Goal: Task Accomplishment & Management: Manage account settings

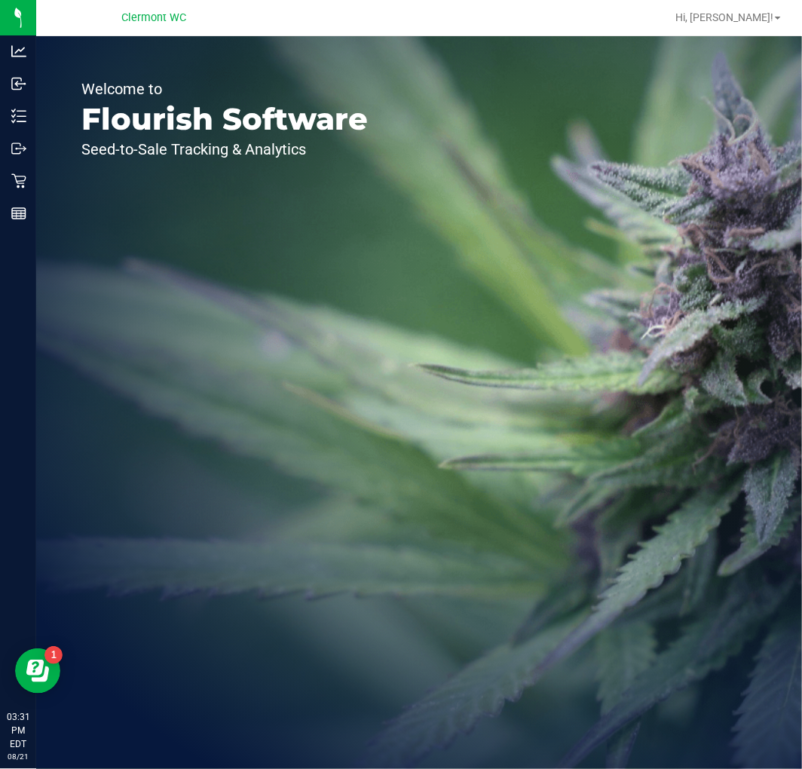
click at [20, 177] on icon at bounding box center [18, 180] width 15 height 15
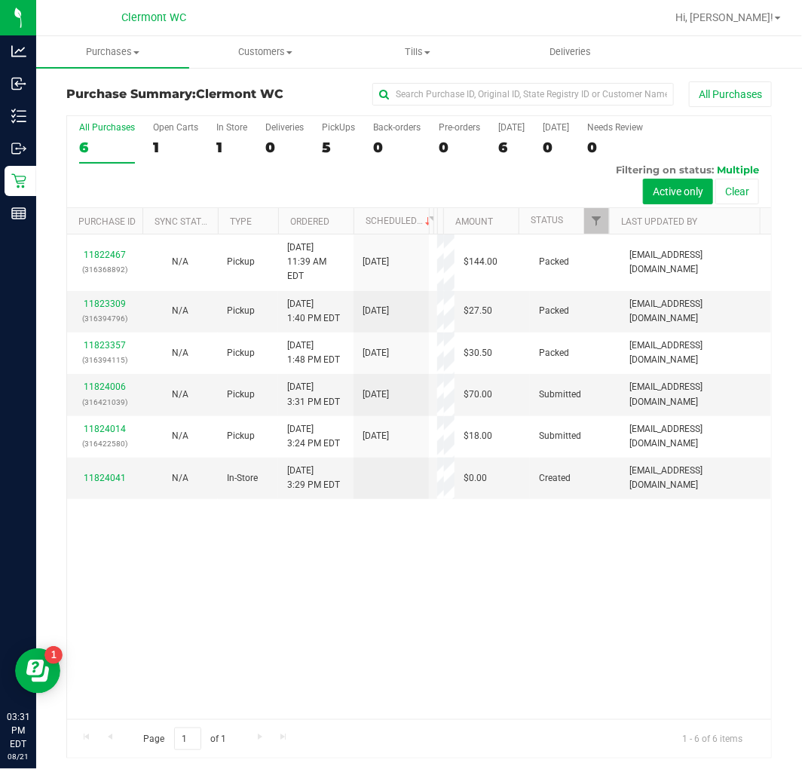
click at [409, 638] on div "11822467 (316368892) N/A Pickup 8/21/2025 11:39 AM EDT 8/21/2025 $144.00 Packed…" at bounding box center [419, 476] width 704 height 485
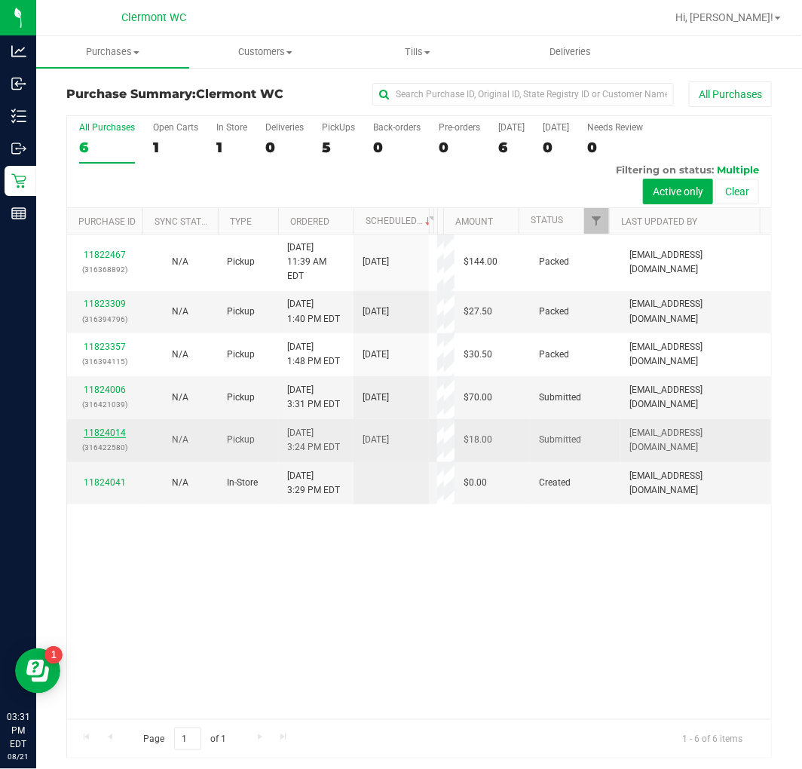
click at [109, 427] on link "11824014" at bounding box center [105, 432] width 42 height 11
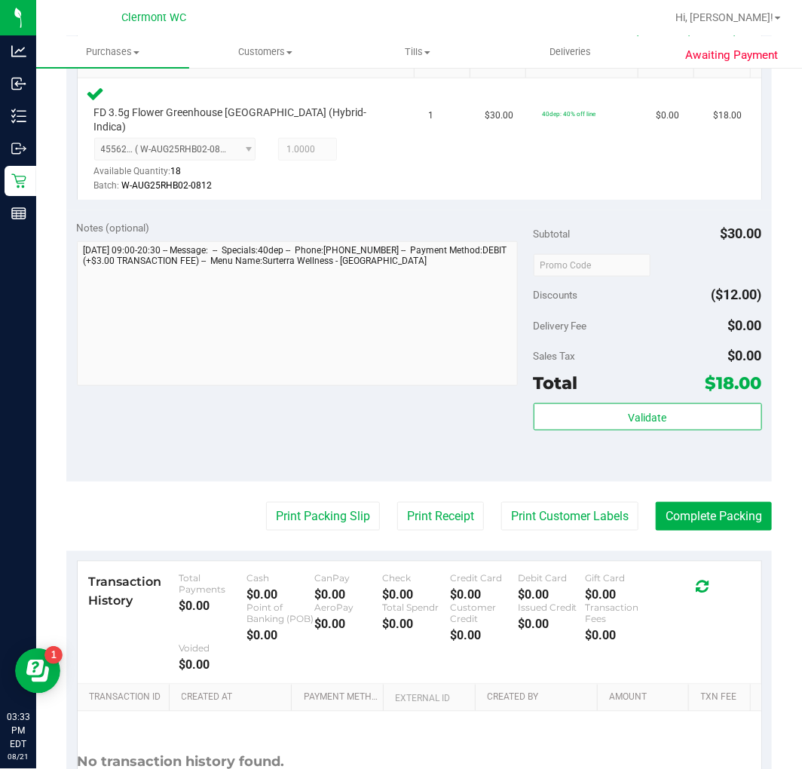
scroll to position [436, 0]
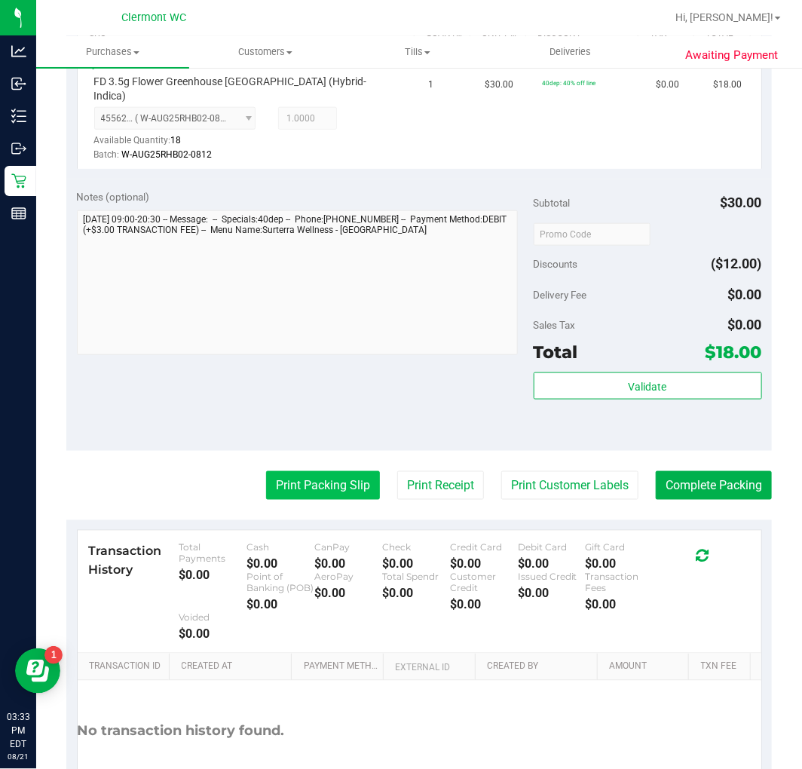
click at [335, 471] on button "Print Packing Slip" at bounding box center [323, 485] width 114 height 29
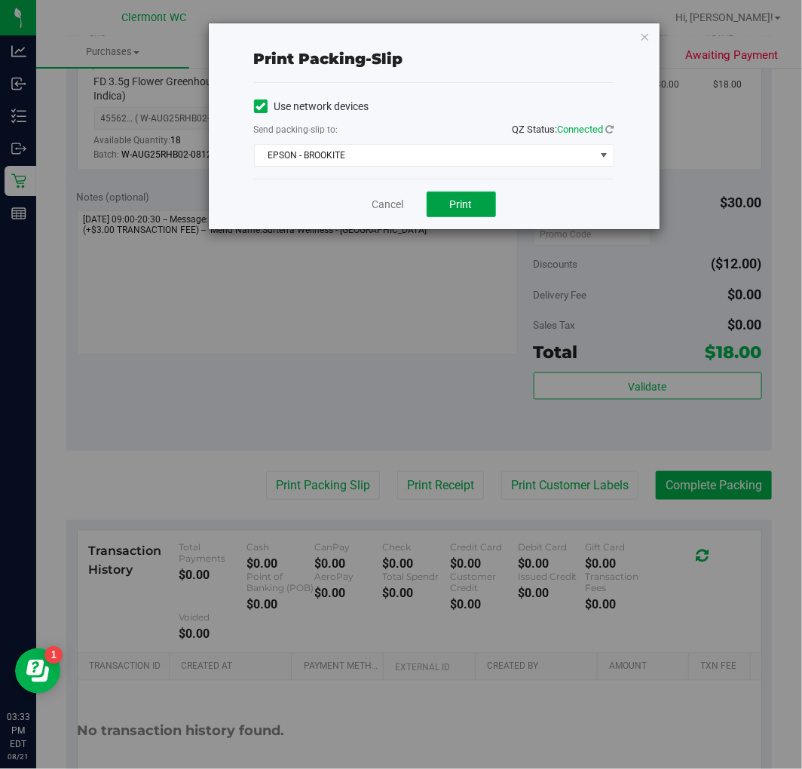
click at [479, 197] on button "Print" at bounding box center [461, 204] width 69 height 26
click at [386, 207] on link "Cancel" at bounding box center [388, 205] width 32 height 16
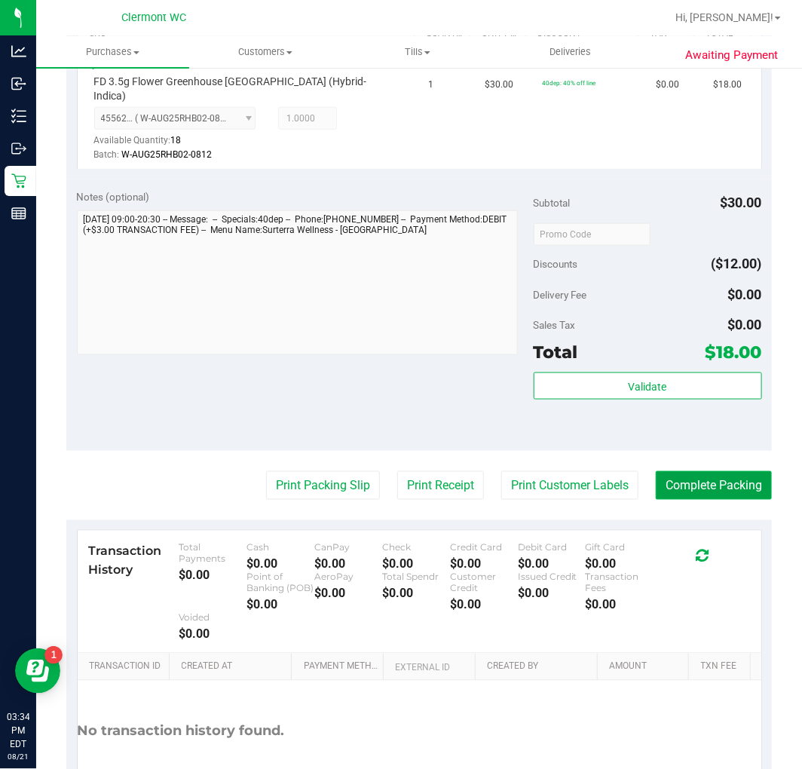
click at [699, 473] on button "Complete Packing" at bounding box center [714, 485] width 116 height 29
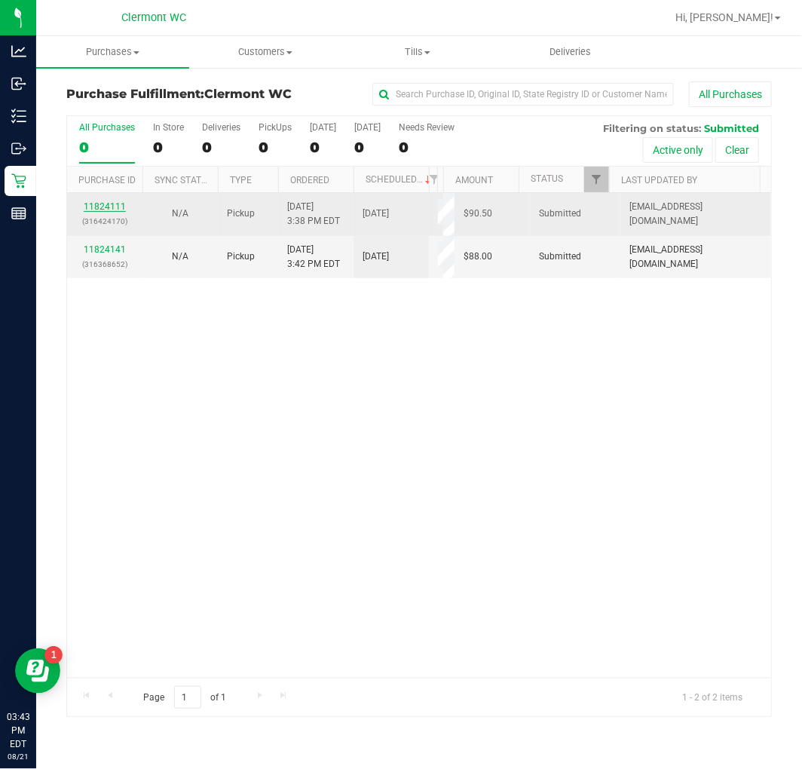
click at [109, 205] on link "11824111" at bounding box center [105, 206] width 42 height 11
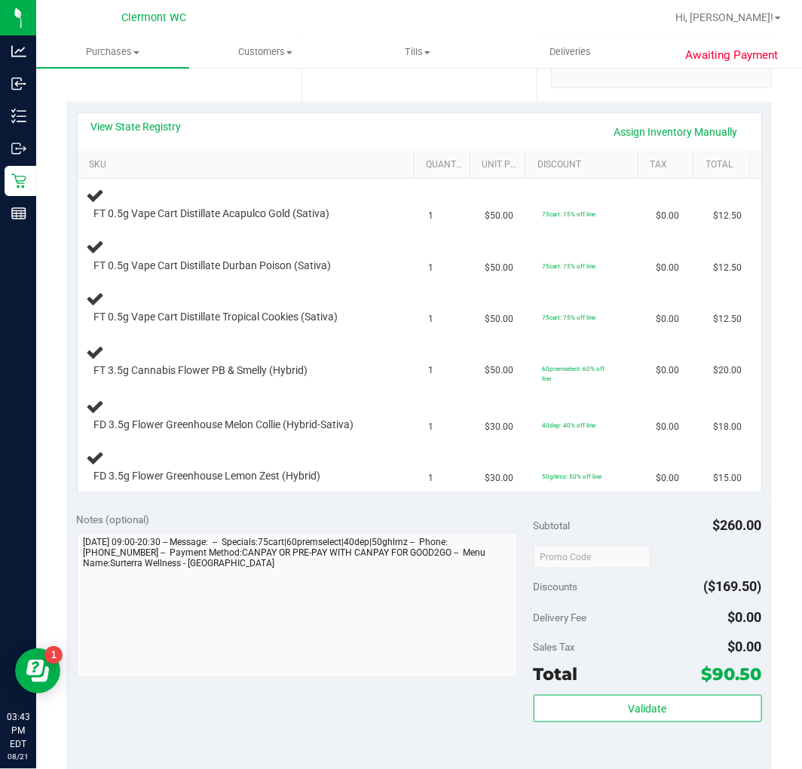
scroll to position [304, 0]
click at [155, 127] on link "View State Registry" at bounding box center [136, 127] width 90 height 15
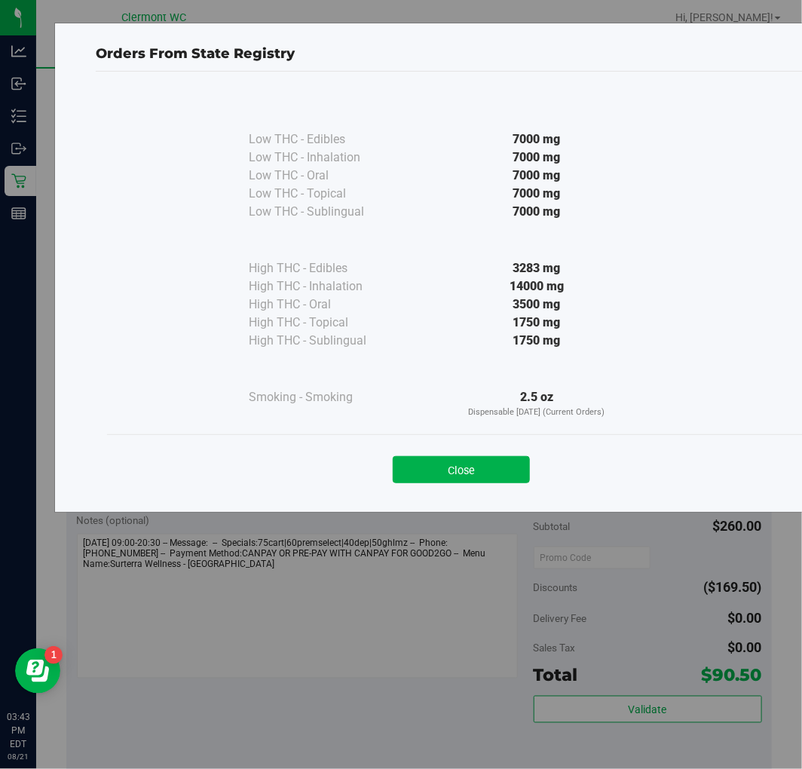
click at [482, 440] on div "Close" at bounding box center [461, 464] width 708 height 61
click at [480, 483] on button "Close" at bounding box center [461, 469] width 137 height 27
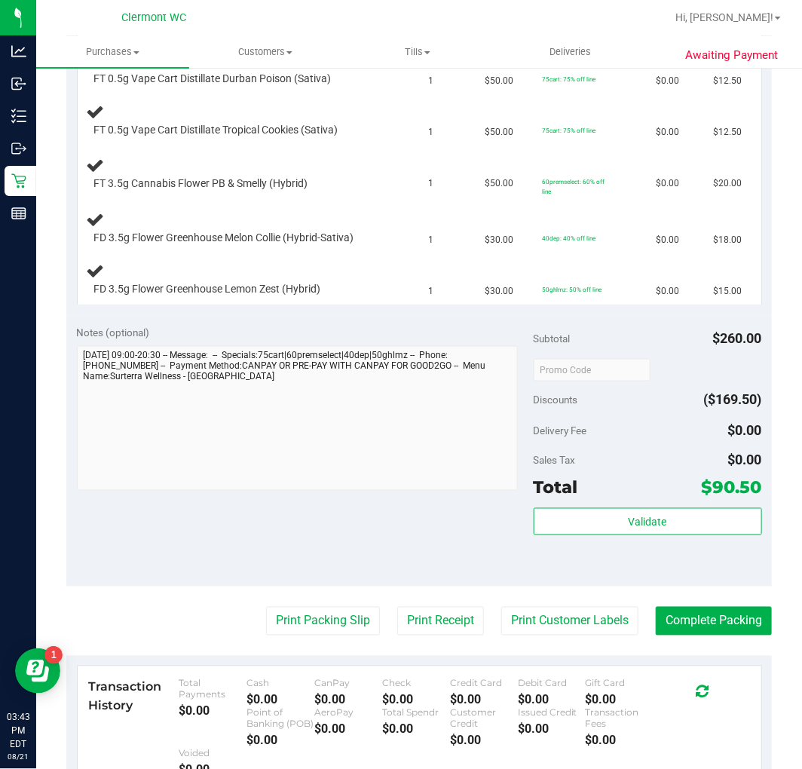
scroll to position [581, 0]
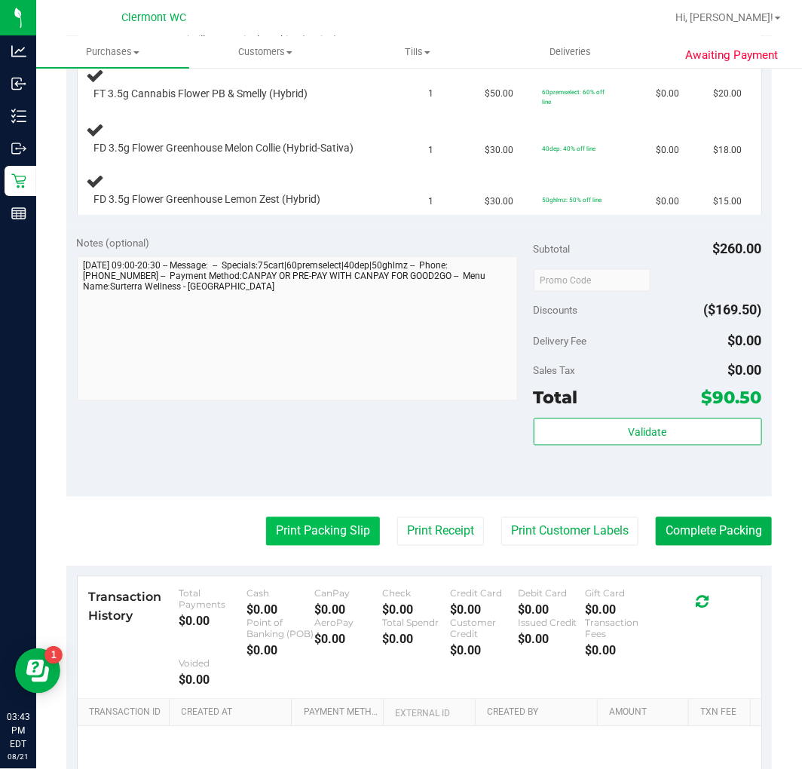
click at [307, 543] on button "Print Packing Slip" at bounding box center [323, 531] width 114 height 29
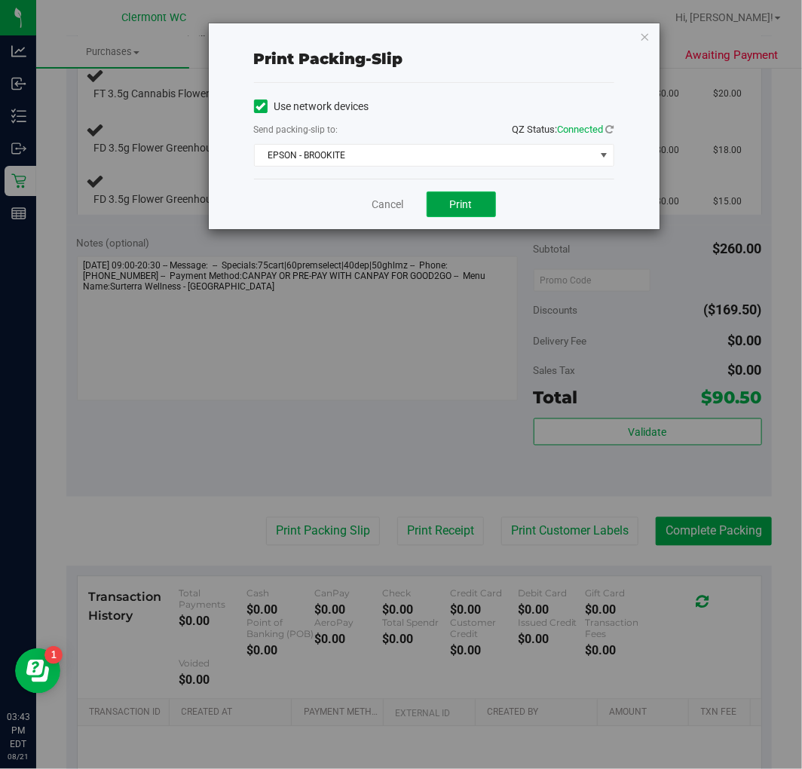
click at [477, 194] on button "Print" at bounding box center [461, 204] width 69 height 26
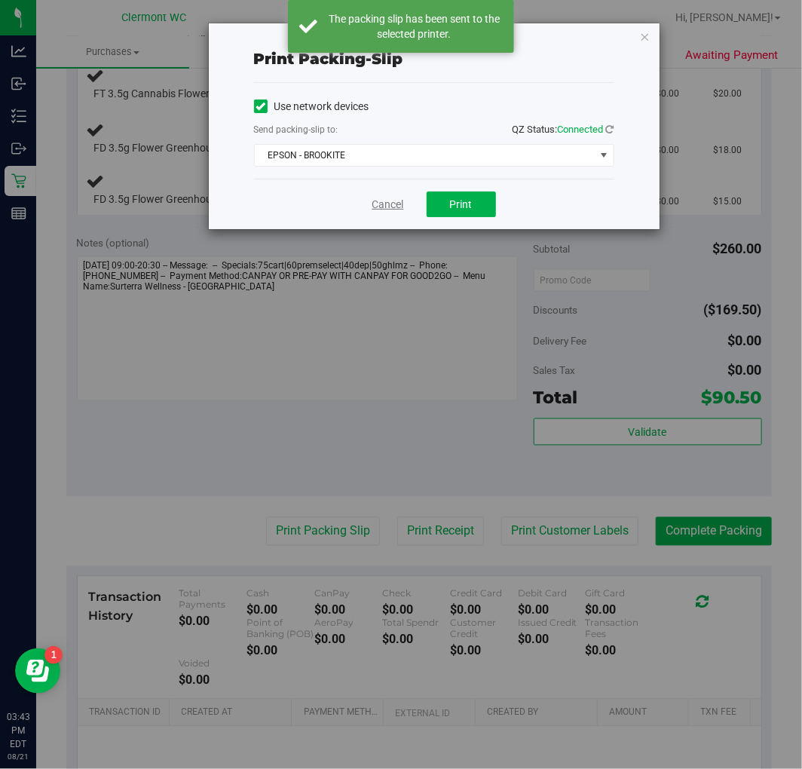
click at [384, 200] on link "Cancel" at bounding box center [388, 205] width 32 height 16
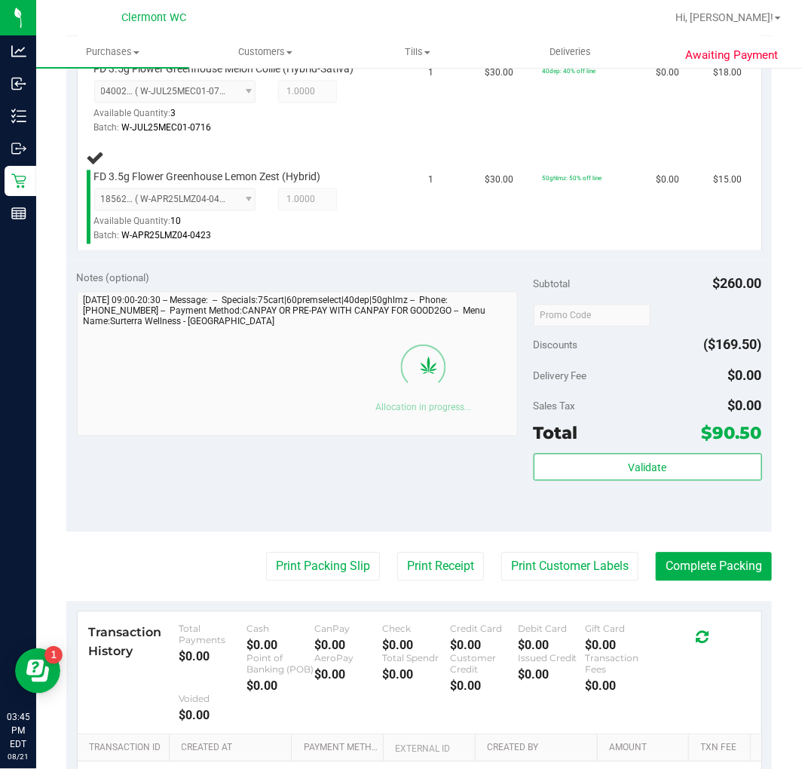
scroll to position [1059, 0]
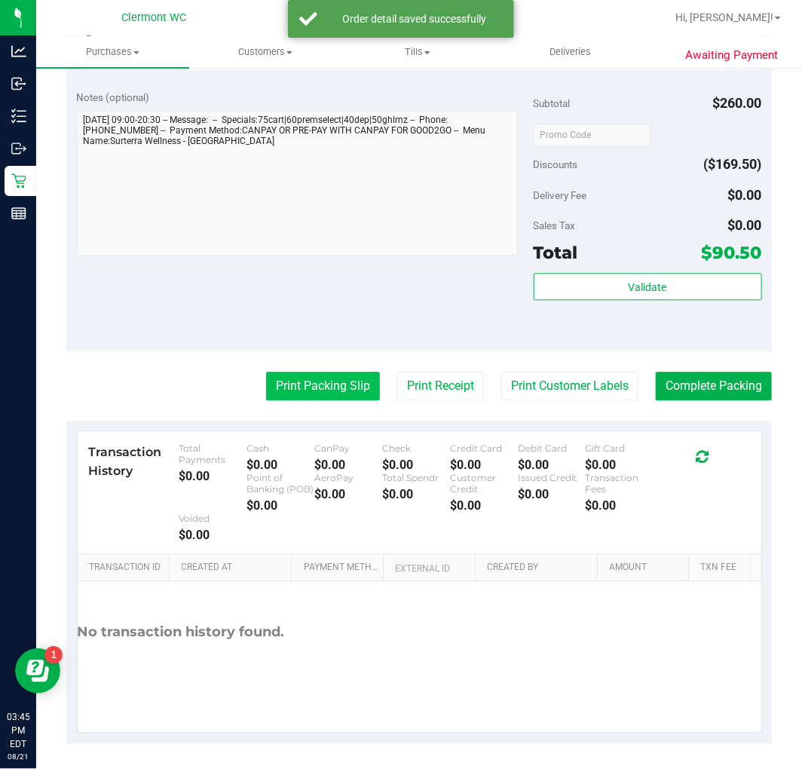
click at [306, 386] on button "Print Packing Slip" at bounding box center [323, 386] width 114 height 29
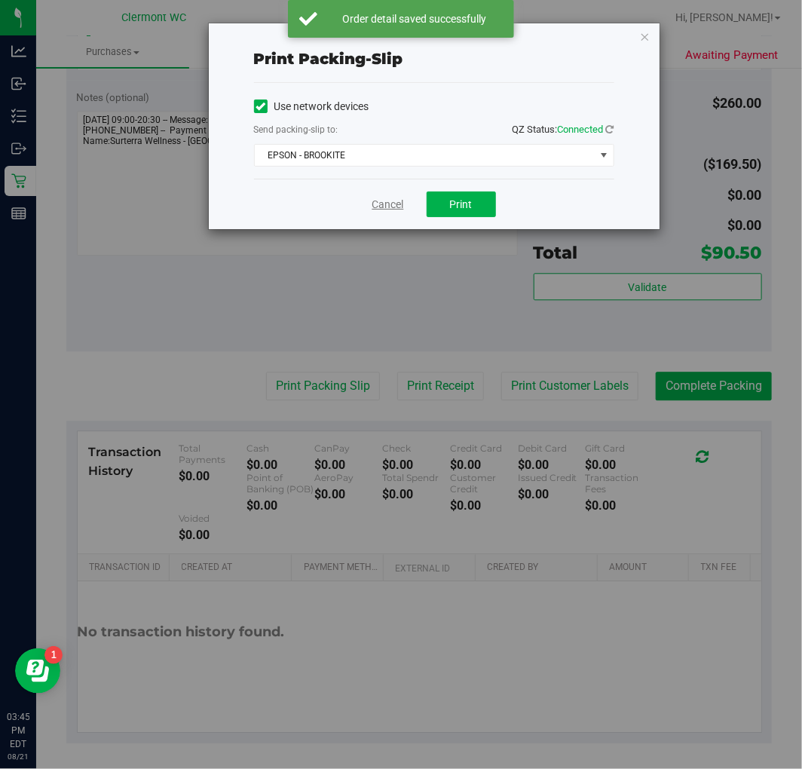
click at [384, 201] on link "Cancel" at bounding box center [388, 205] width 32 height 16
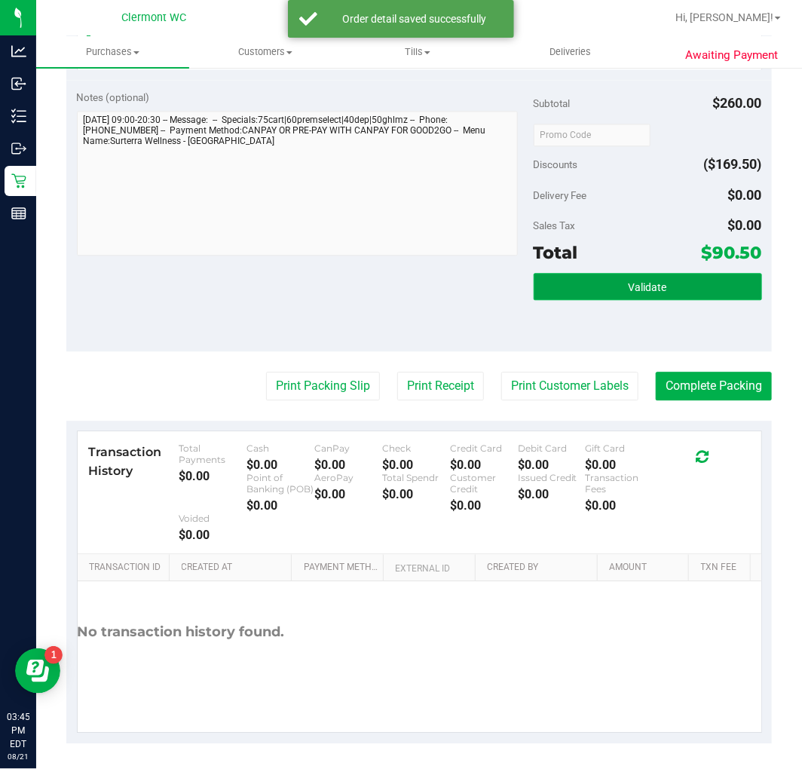
click at [696, 280] on button "Validate" at bounding box center [648, 286] width 228 height 27
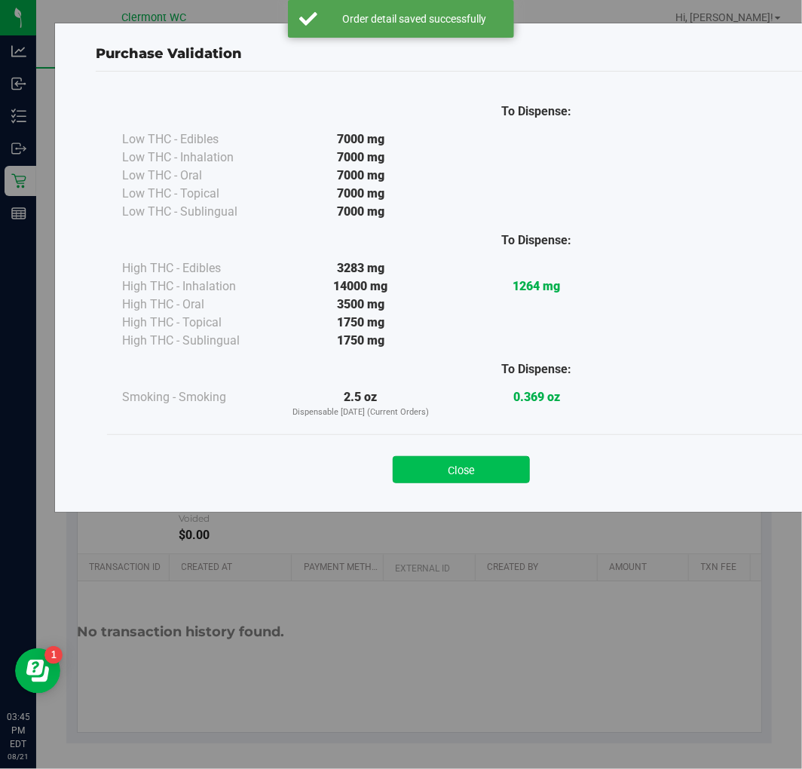
click at [483, 470] on button "Close" at bounding box center [461, 469] width 137 height 27
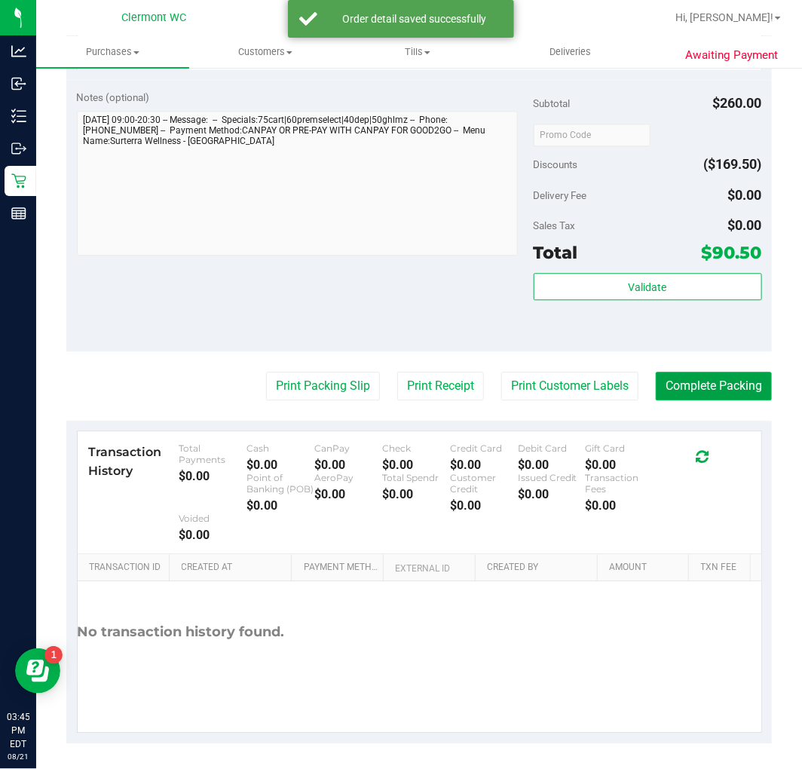
click at [702, 377] on button "Complete Packing" at bounding box center [714, 386] width 116 height 29
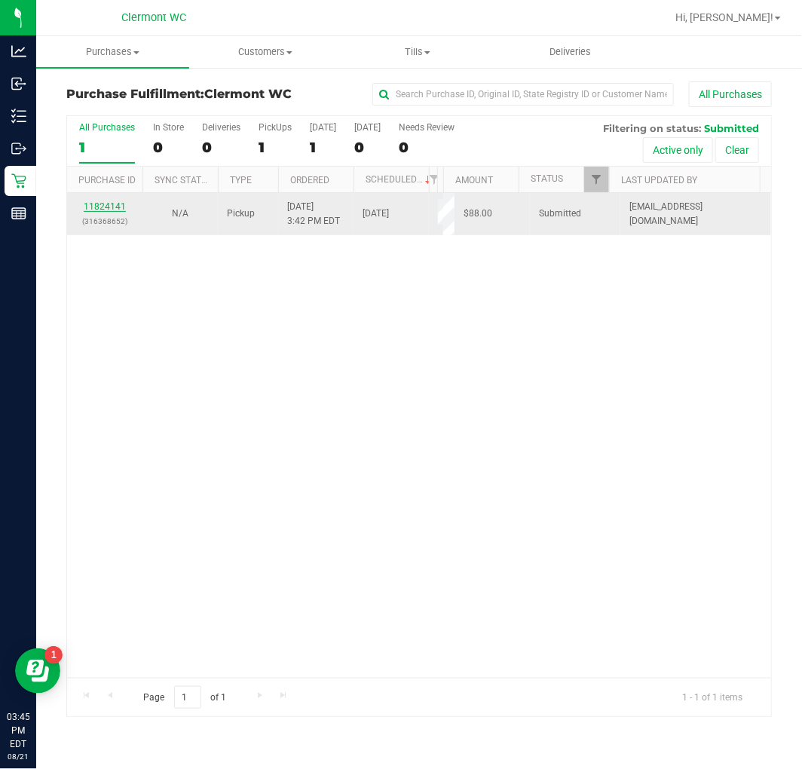
click at [109, 205] on link "11824141" at bounding box center [105, 206] width 42 height 11
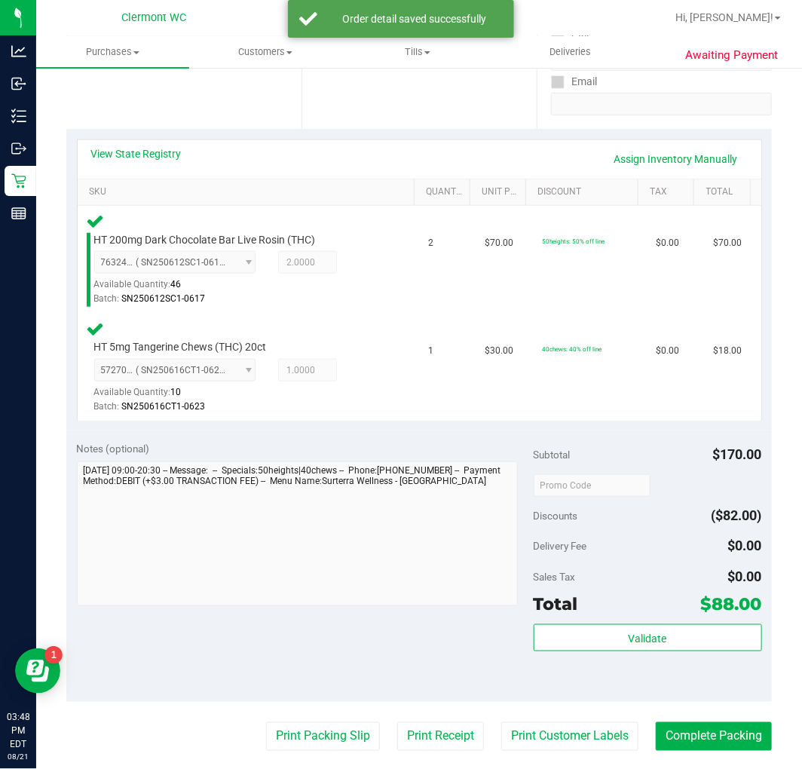
scroll to position [502, 0]
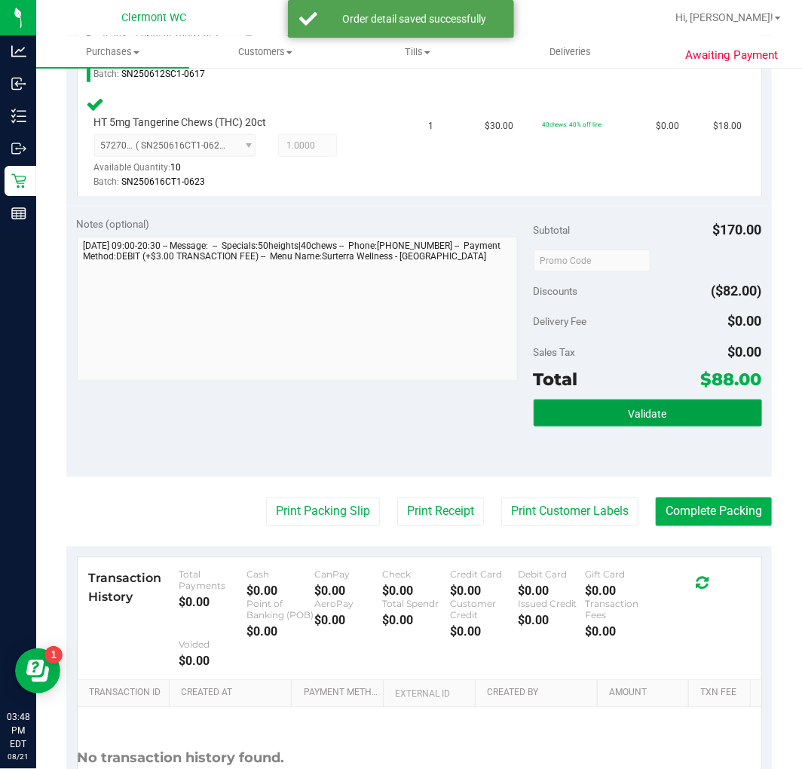
click at [607, 407] on button "Validate" at bounding box center [648, 412] width 228 height 27
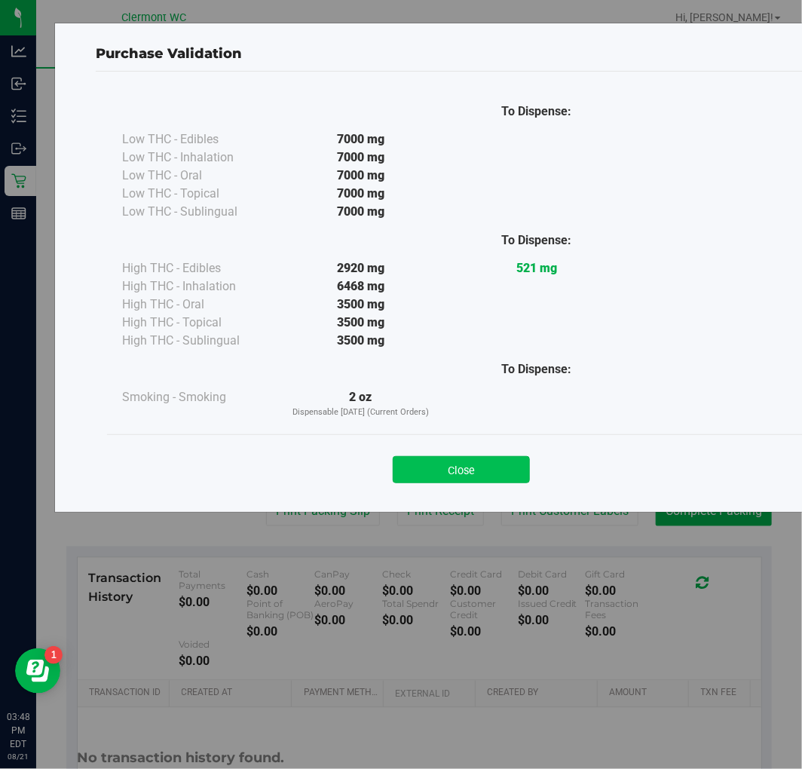
click at [452, 466] on button "Close" at bounding box center [461, 469] width 137 height 27
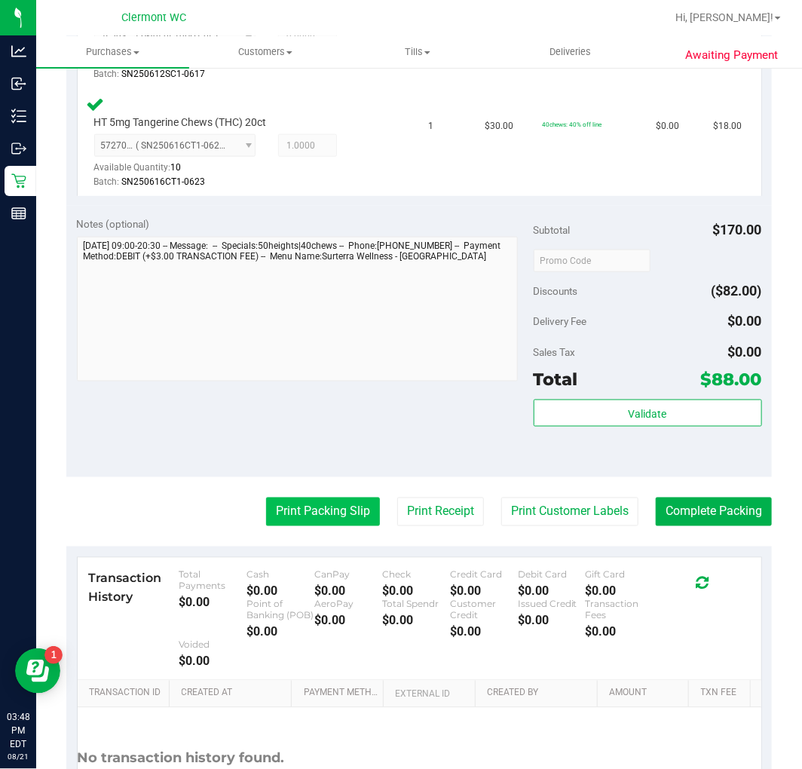
click at [301, 502] on button "Print Packing Slip" at bounding box center [323, 511] width 114 height 29
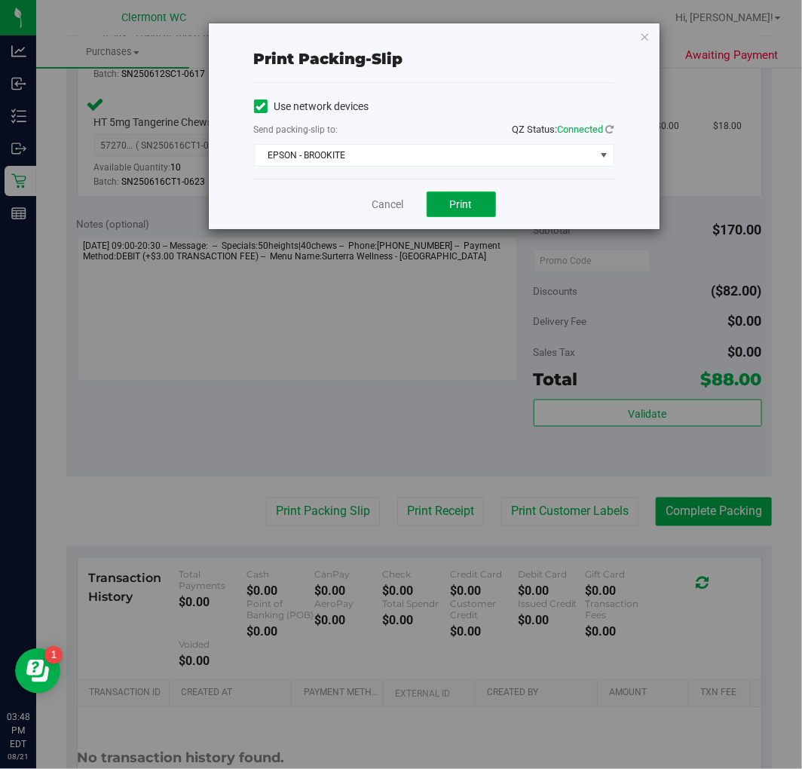
click at [470, 197] on button "Print" at bounding box center [461, 204] width 69 height 26
click at [387, 208] on link "Cancel" at bounding box center [388, 205] width 32 height 16
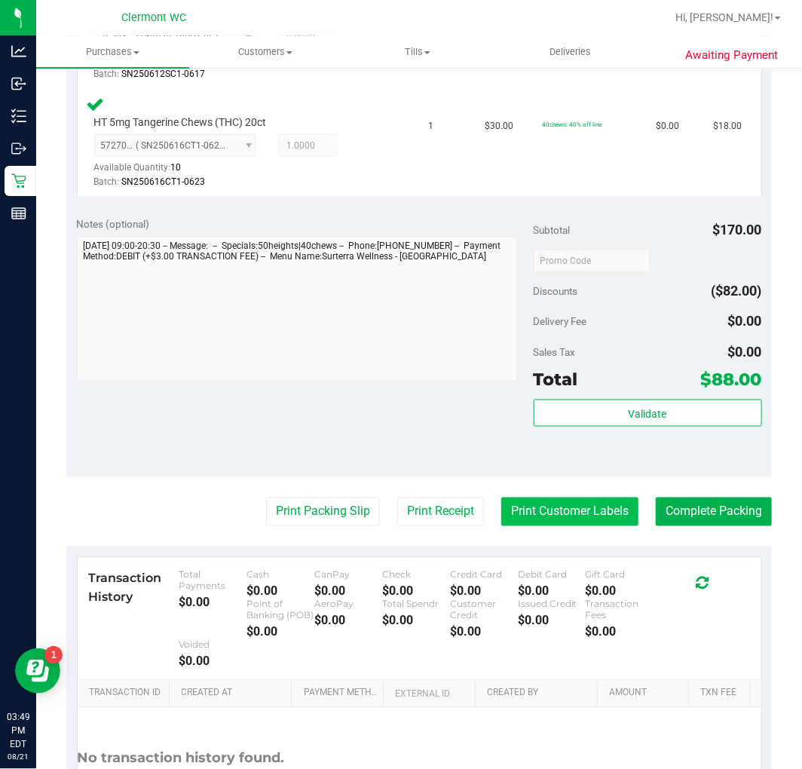
click at [548, 511] on button "Print Customer Labels" at bounding box center [569, 511] width 137 height 29
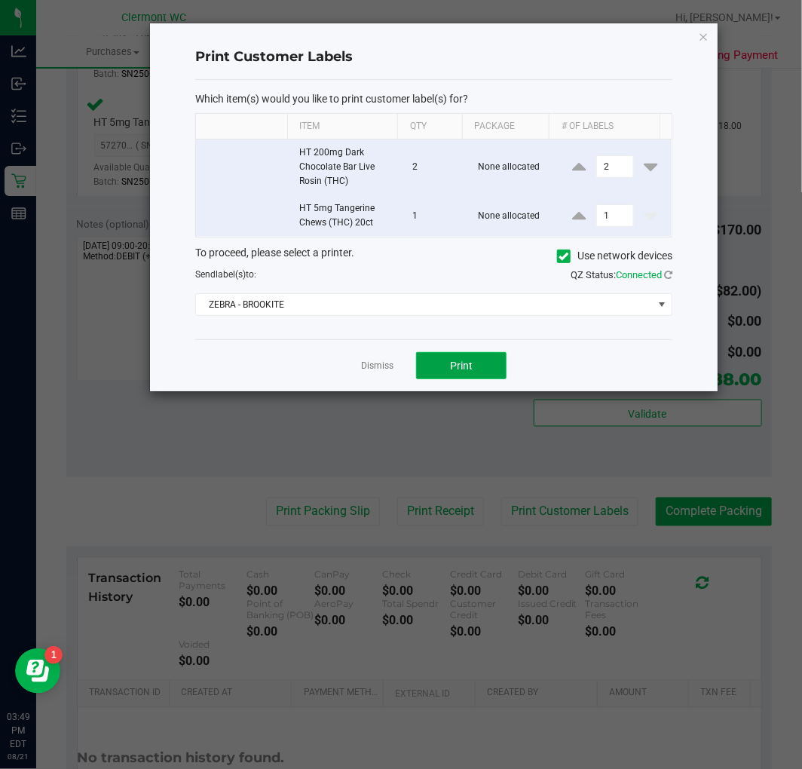
click at [470, 352] on button "Print" at bounding box center [461, 365] width 90 height 27
click at [374, 372] on link "Dismiss" at bounding box center [377, 366] width 32 height 13
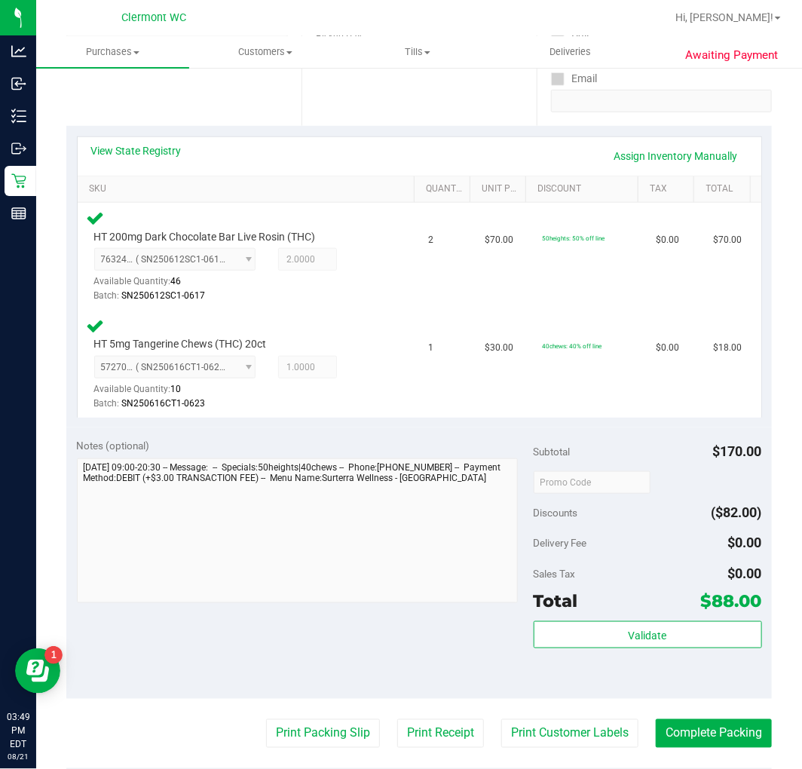
scroll to position [478, 0]
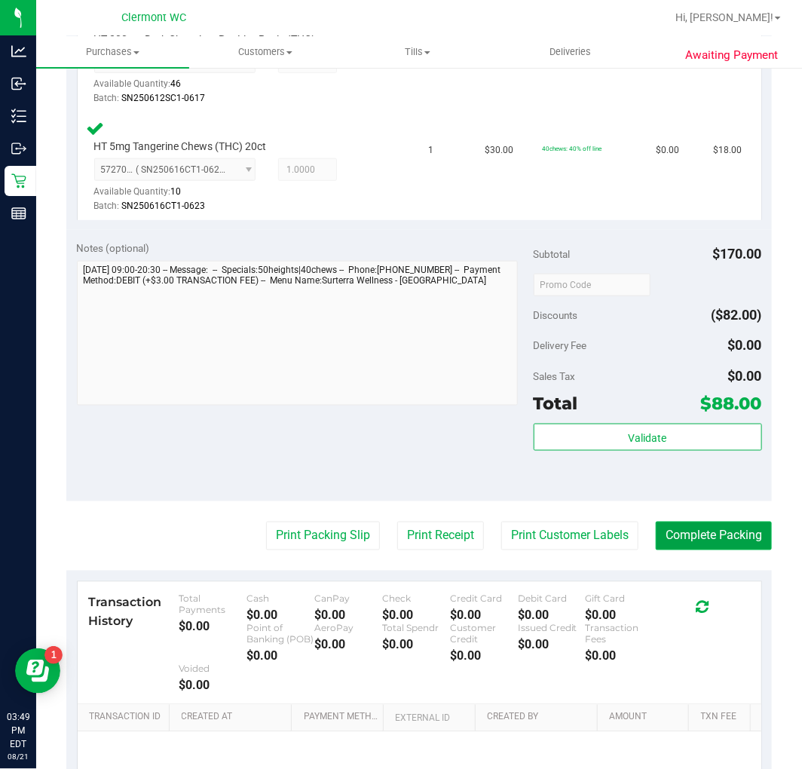
click at [704, 539] on button "Complete Packing" at bounding box center [714, 536] width 116 height 29
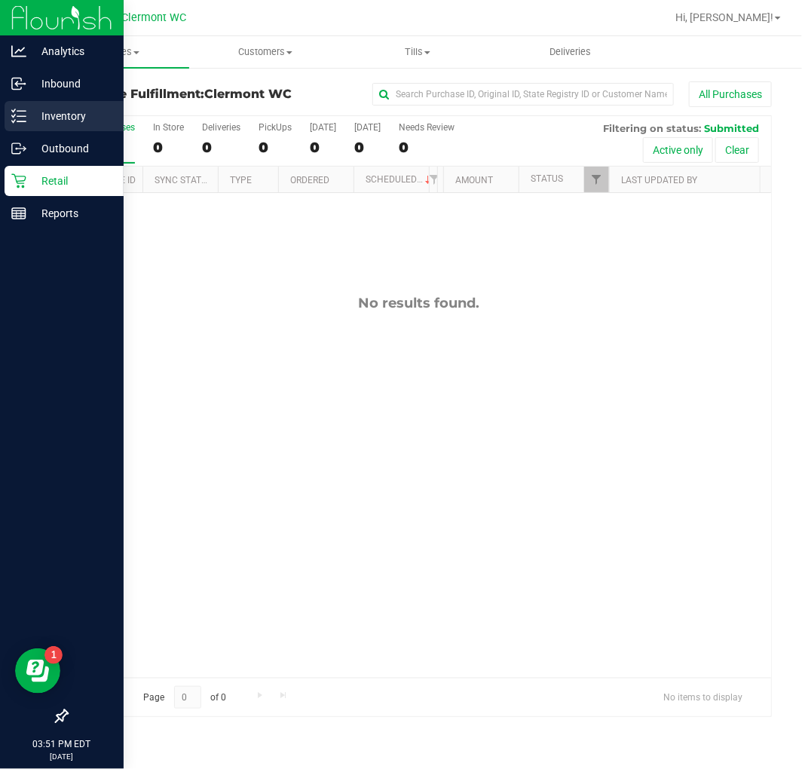
click at [20, 111] on line at bounding box center [21, 111] width 8 height 0
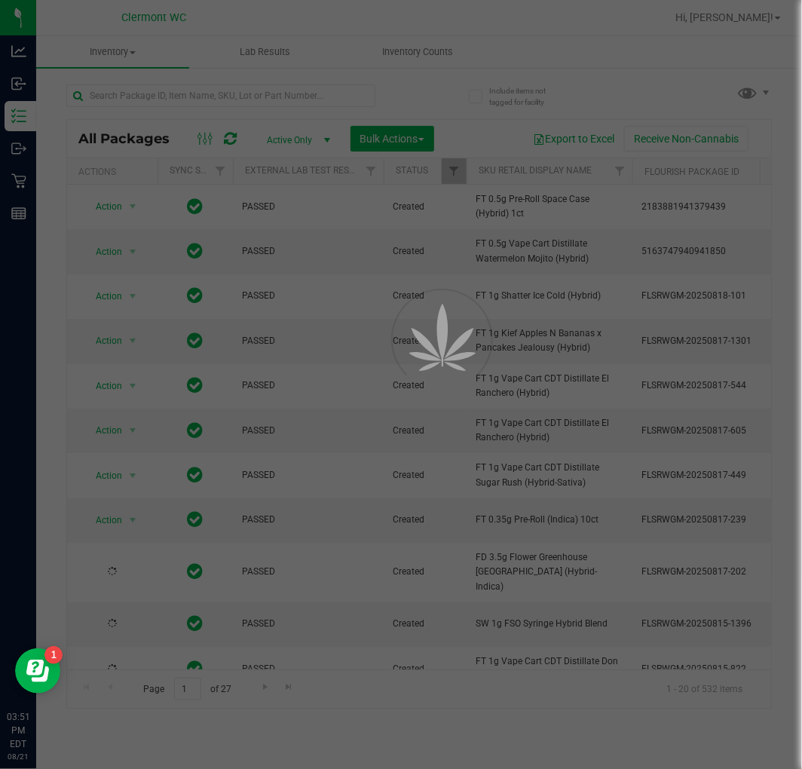
click at [257, 107] on div at bounding box center [401, 384] width 802 height 769
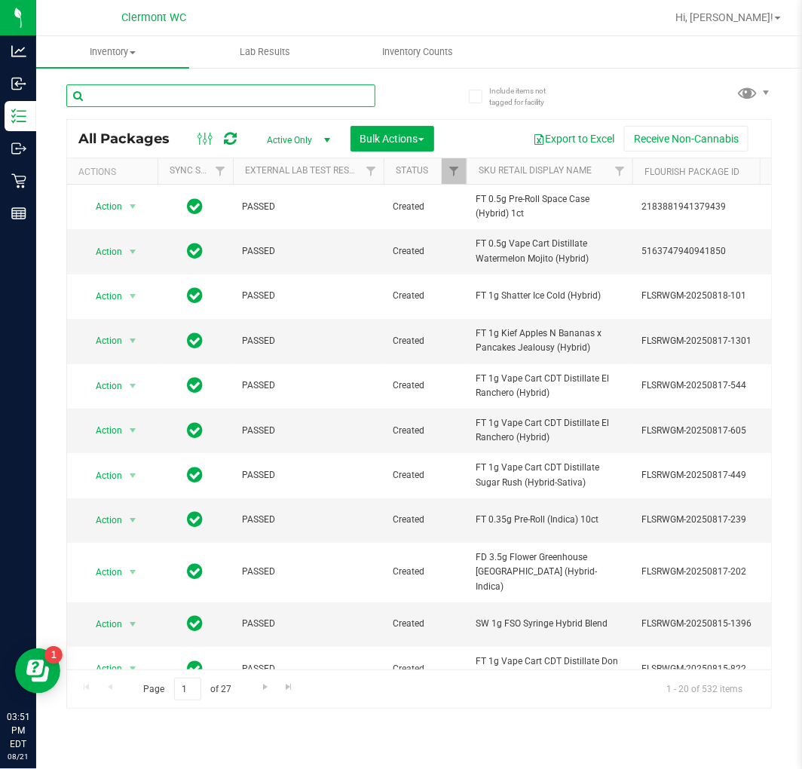
click at [259, 99] on input "text" at bounding box center [220, 95] width 309 height 23
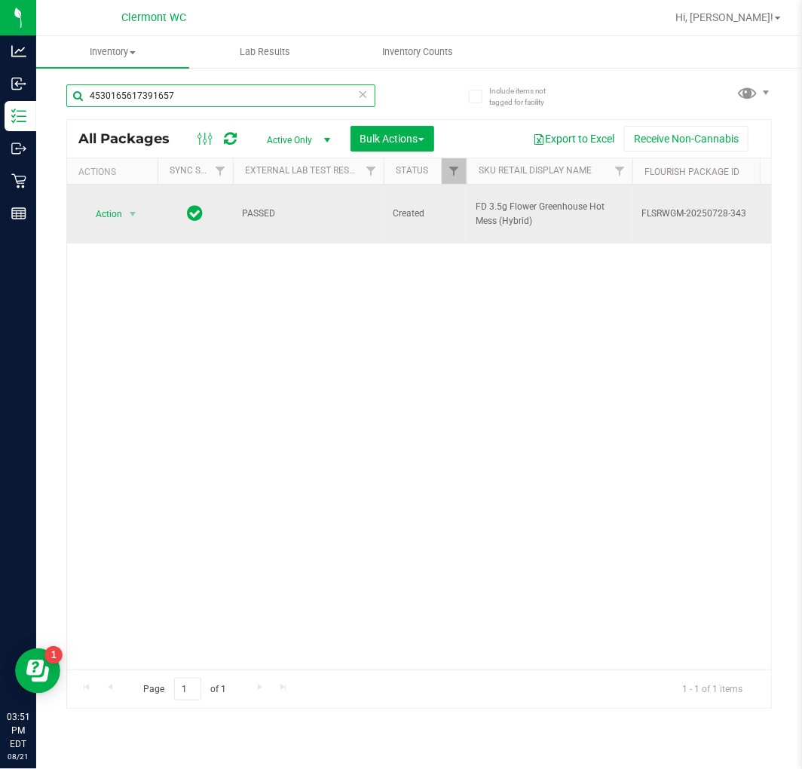
type input "4530165617391657"
click at [102, 213] on span "Action" at bounding box center [102, 213] width 41 height 21
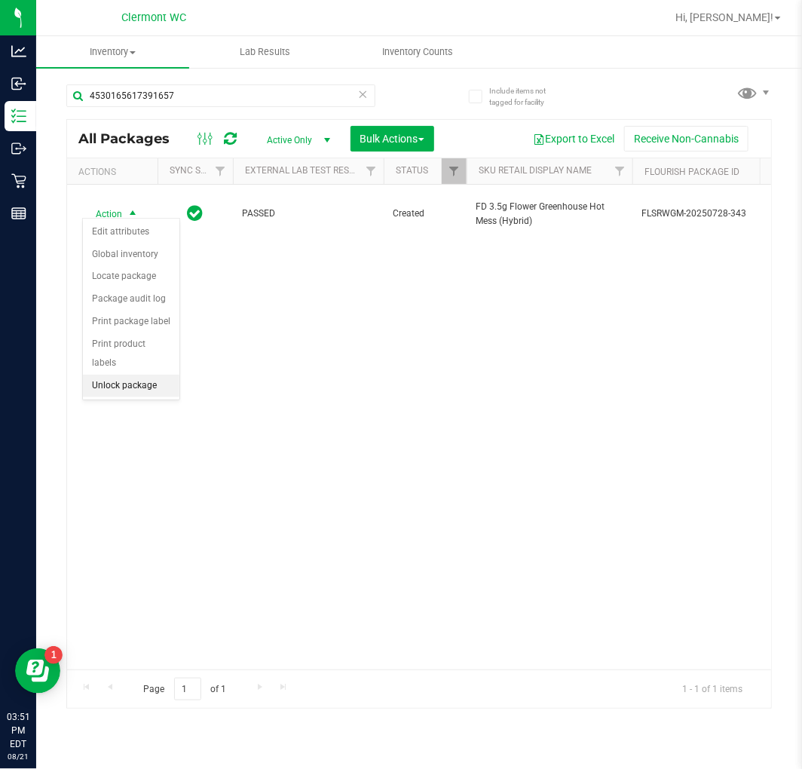
click at [141, 387] on li "Unlock package" at bounding box center [131, 386] width 96 height 23
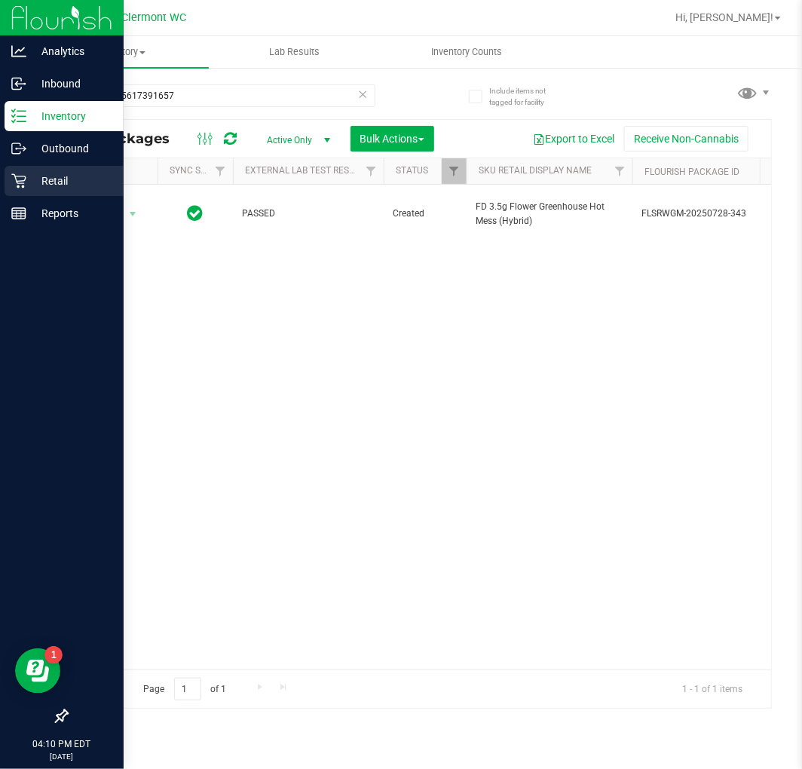
click at [21, 175] on icon at bounding box center [18, 180] width 15 height 15
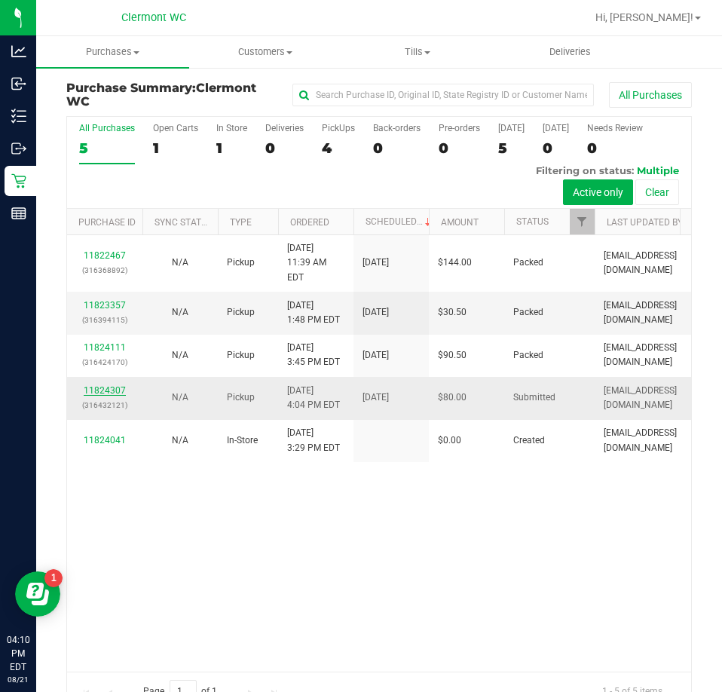
click at [119, 385] on link "11824307" at bounding box center [105, 390] width 42 height 11
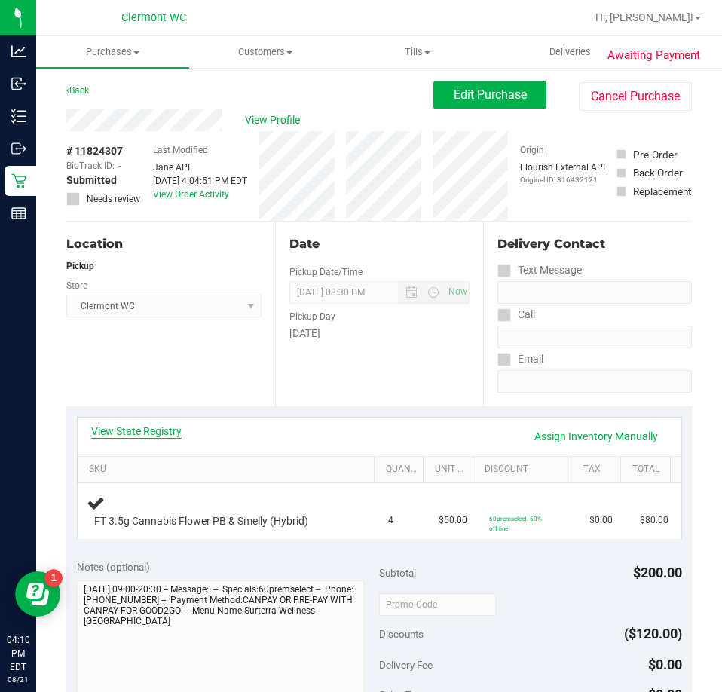
click at [127, 427] on link "View State Registry" at bounding box center [136, 431] width 90 height 15
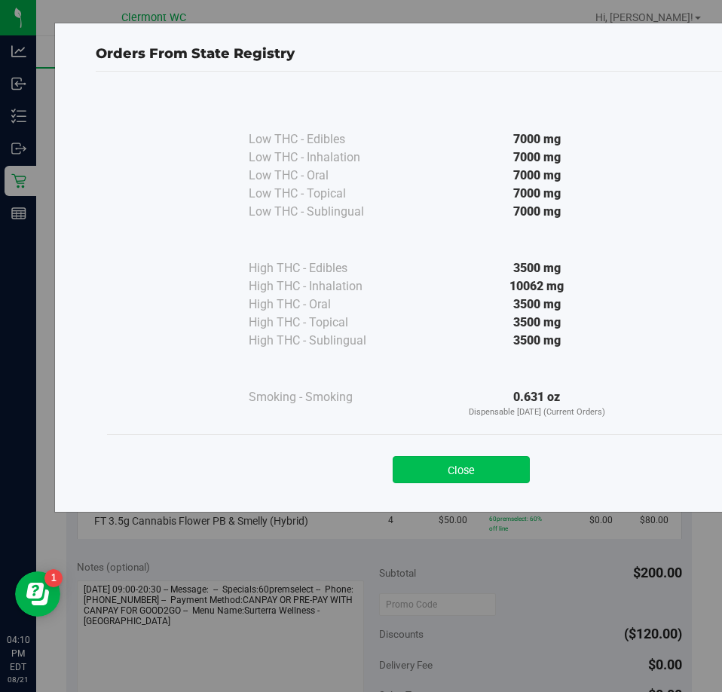
click at [457, 466] on button "Close" at bounding box center [461, 469] width 137 height 27
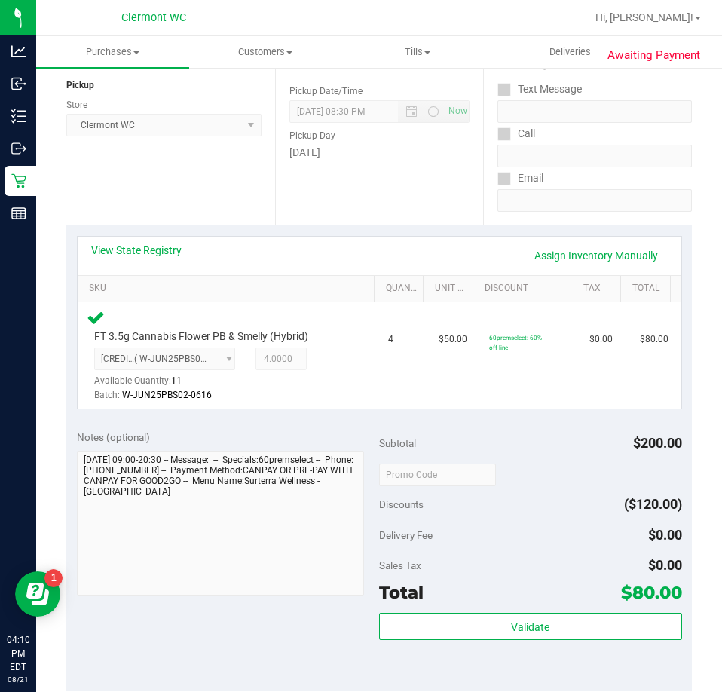
scroll to position [317, 0]
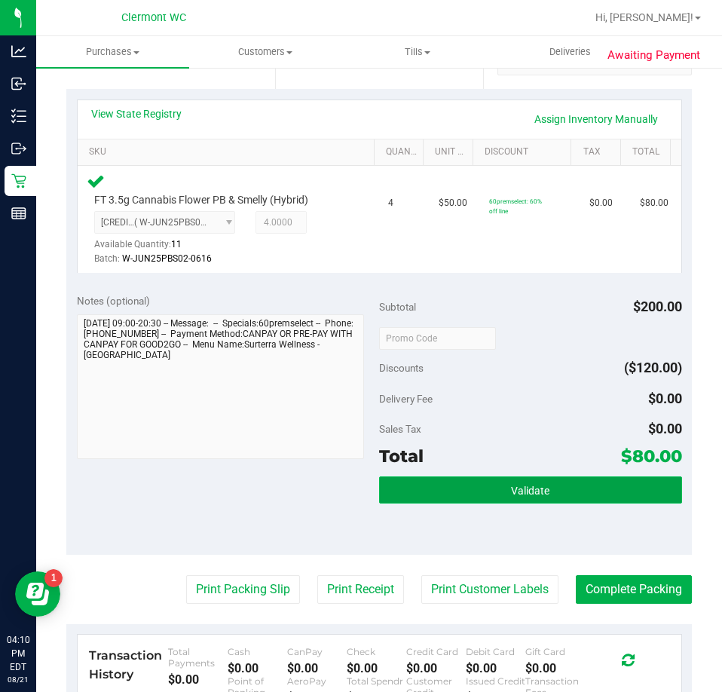
click at [540, 487] on span "Validate" at bounding box center [530, 491] width 38 height 12
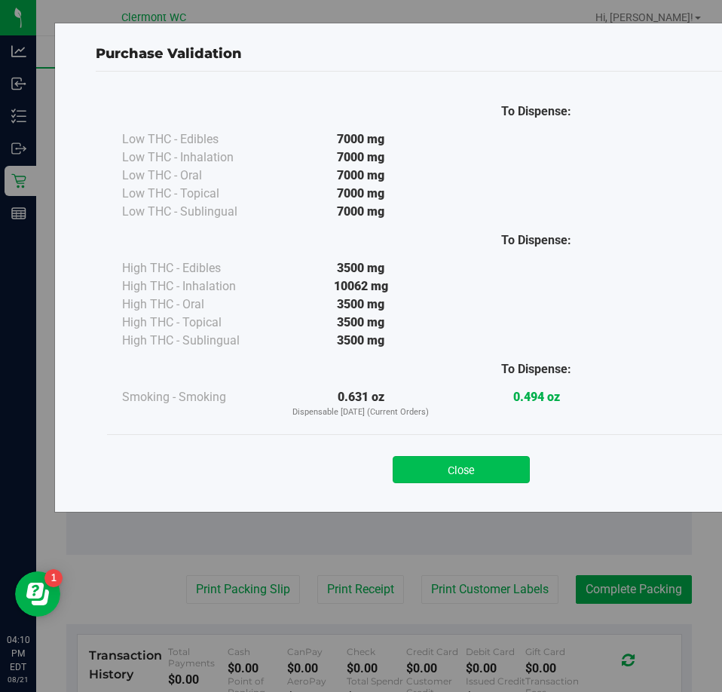
click at [453, 458] on button "Close" at bounding box center [461, 469] width 137 height 27
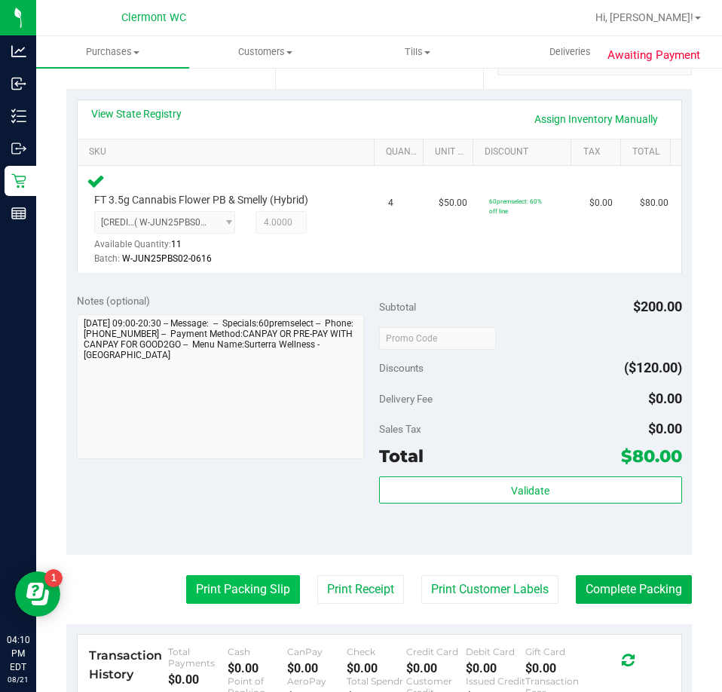
click at [234, 594] on button "Print Packing Slip" at bounding box center [243, 589] width 114 height 29
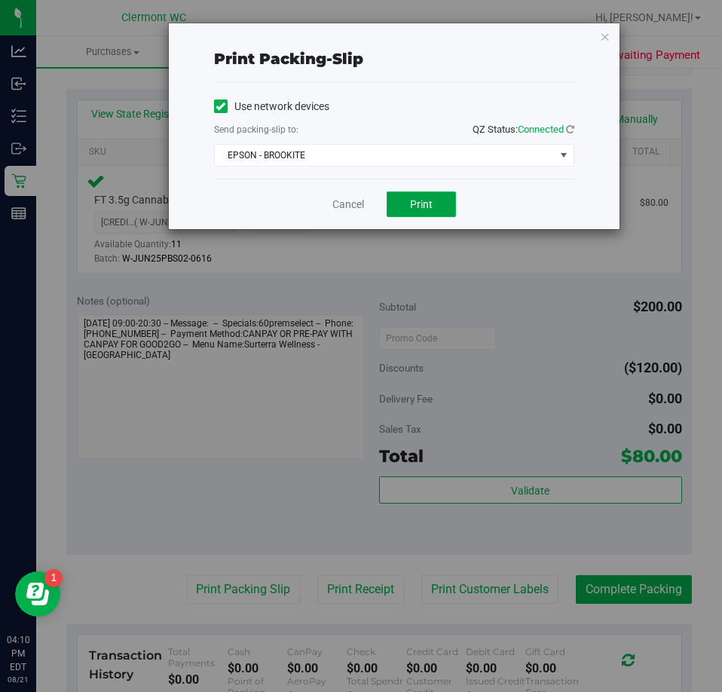
click at [418, 202] on span "Print" at bounding box center [421, 204] width 23 height 12
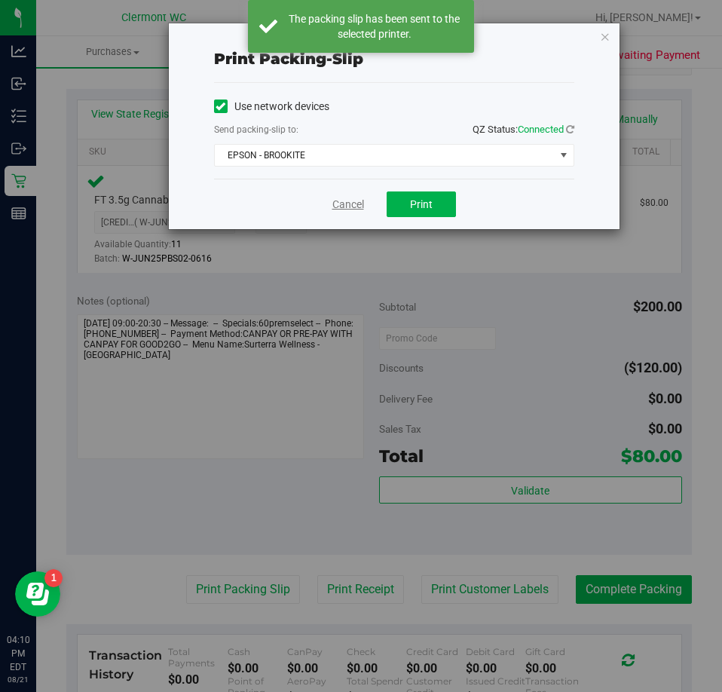
click at [345, 204] on link "Cancel" at bounding box center [348, 205] width 32 height 16
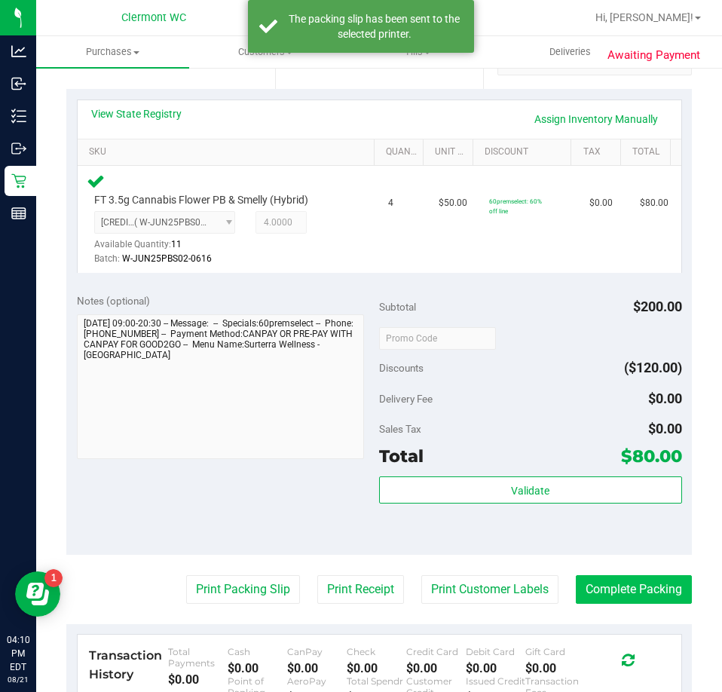
click at [626, 585] on button "Complete Packing" at bounding box center [634, 589] width 116 height 29
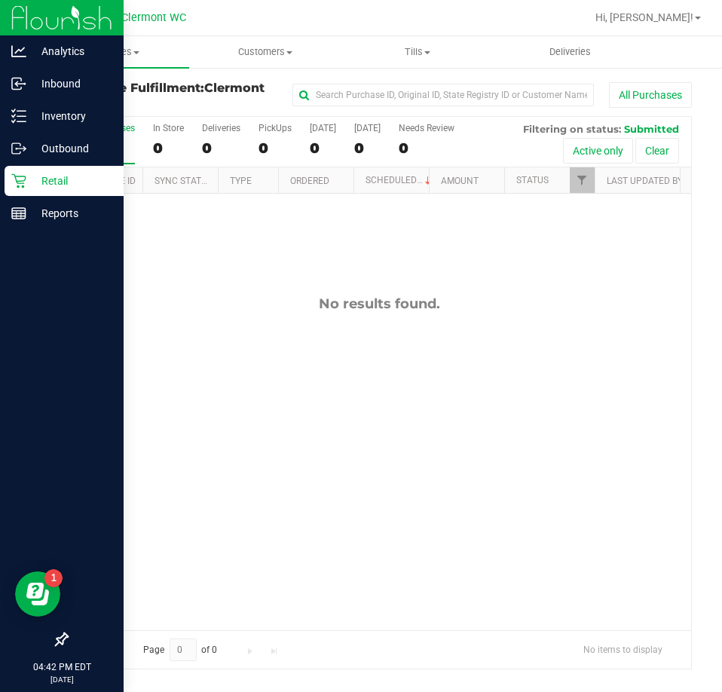
click at [24, 179] on icon at bounding box center [18, 180] width 15 height 15
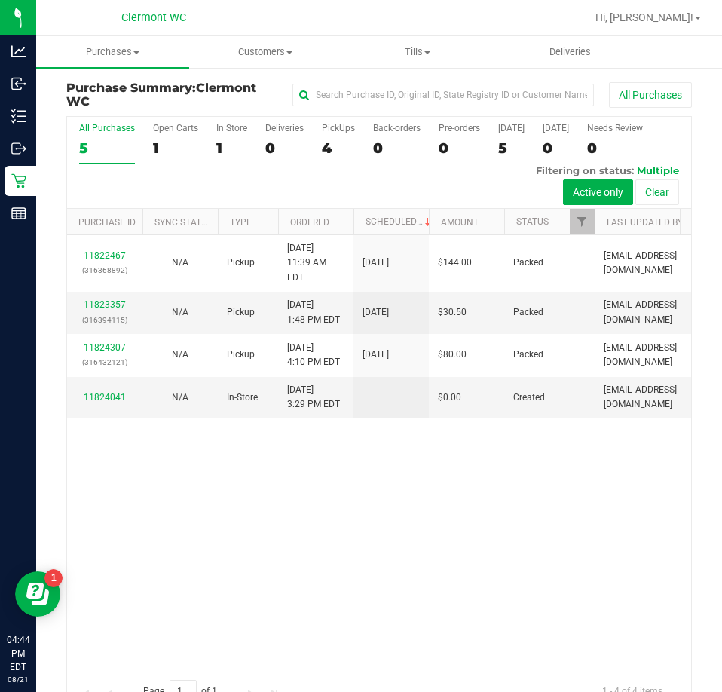
click at [334, 517] on div "11822467 (316368892) N/A Pickup 8/21/2025 11:39 AM EDT 8/21/2025 $144.00 Packed…" at bounding box center [379, 453] width 624 height 436
click at [121, 384] on link "11824618" at bounding box center [105, 389] width 42 height 11
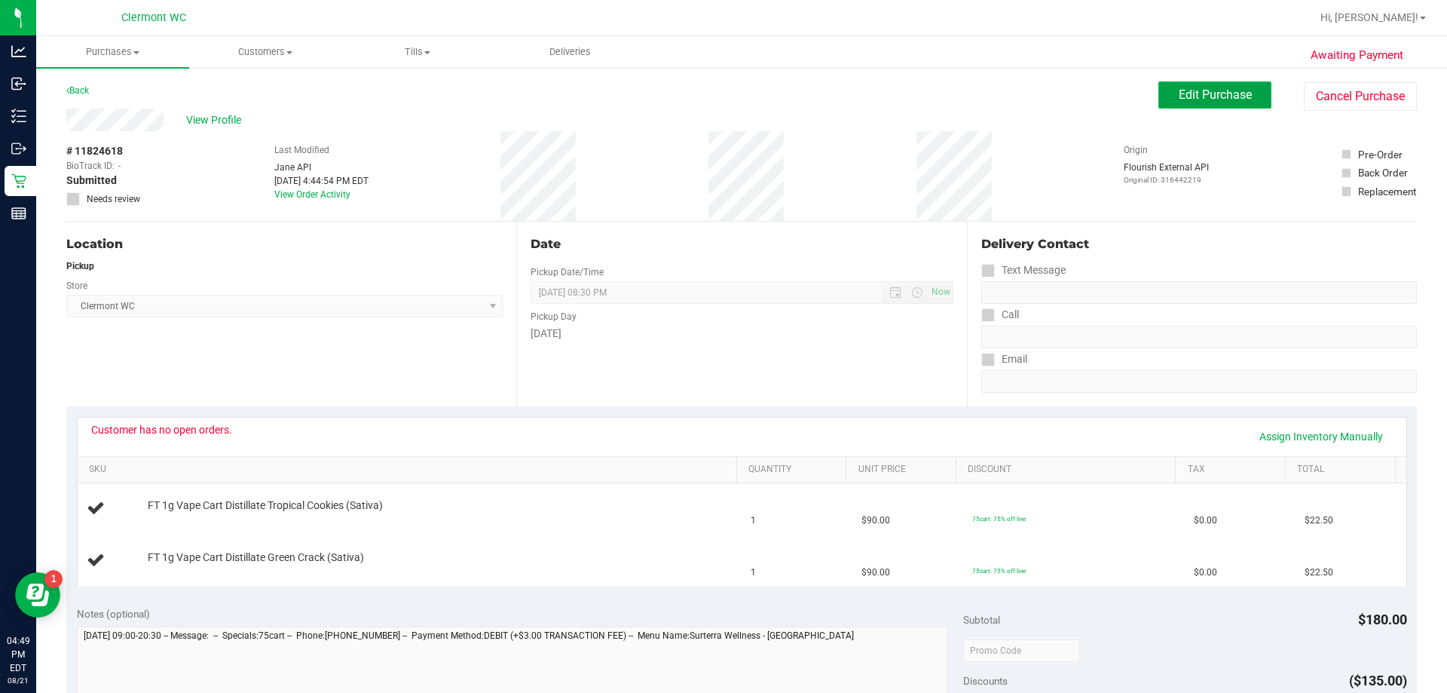
click at [801, 98] on span "Edit Purchase" at bounding box center [1215, 94] width 73 height 14
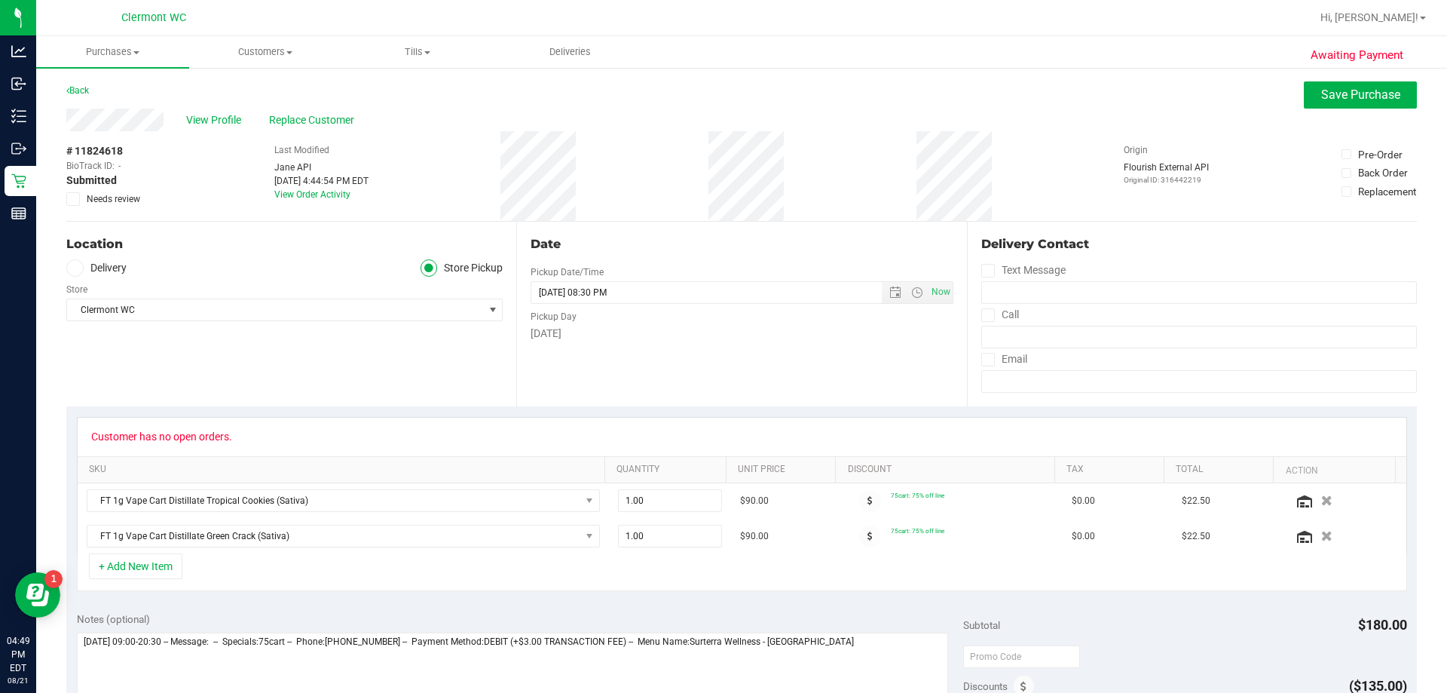
drag, startPoint x: 75, startPoint y: 195, endPoint x: 138, endPoint y: 249, distance: 83.4
click at [74, 199] on icon at bounding box center [74, 199] width 10 height 0
click at [0, 0] on input "Needs review" at bounding box center [0, 0] width 0 height 0
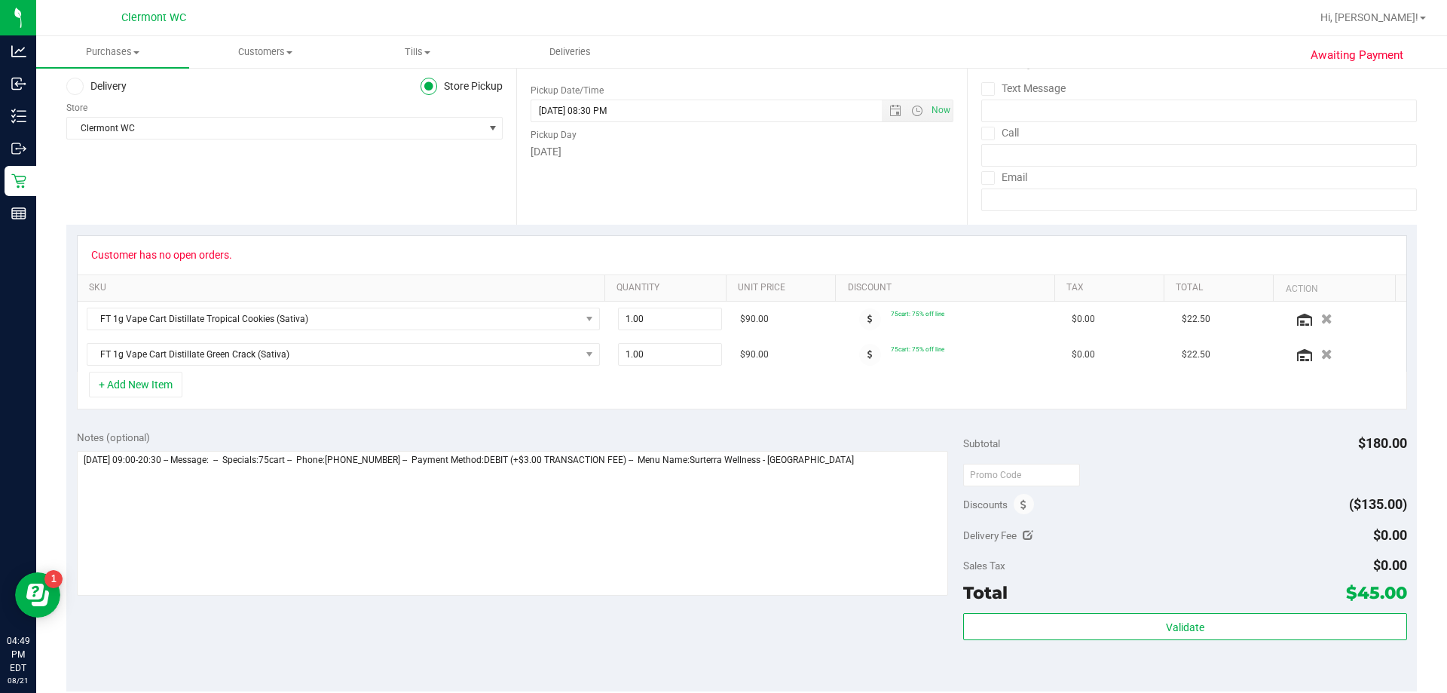
scroll to position [377, 0]
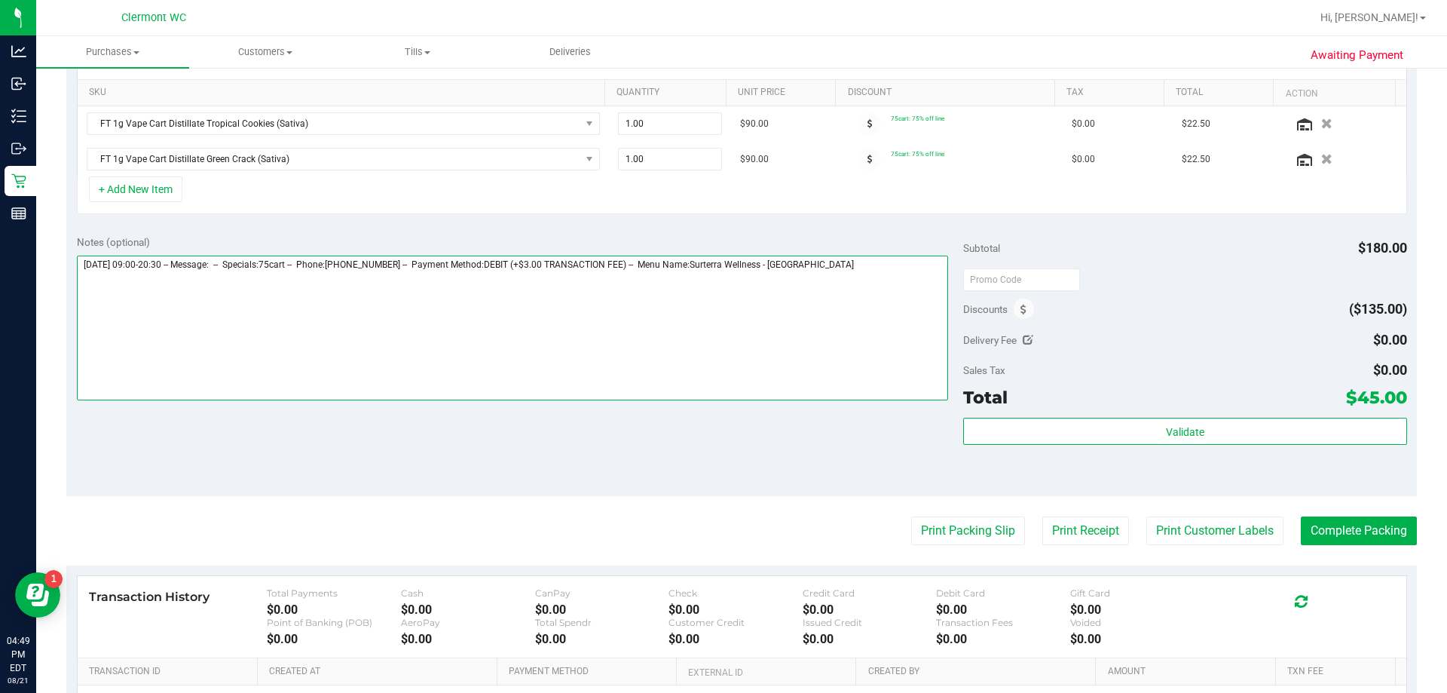
click at [801, 299] on textarea at bounding box center [513, 328] width 872 height 145
type textarea "Thursday 08/21/2025 09:00-20:30 -- Message: -- Specials:75cart -- Phone:8505859…"
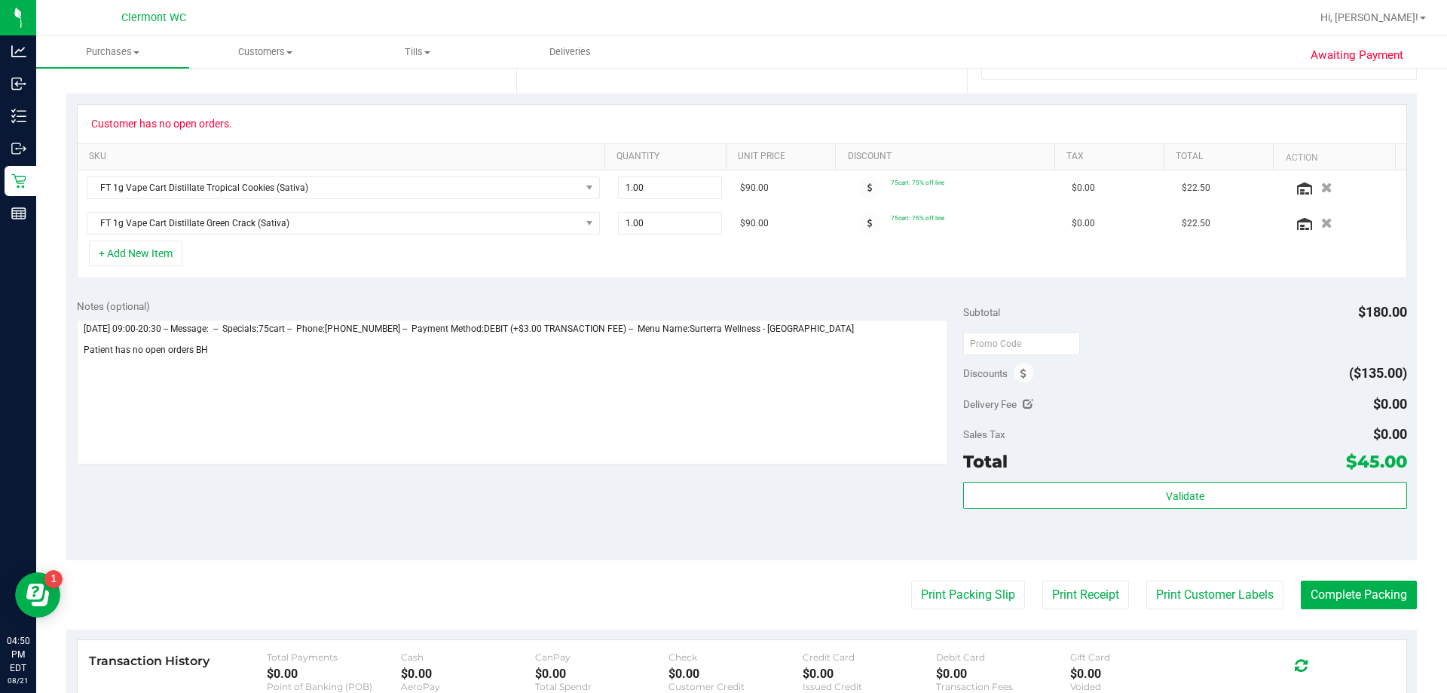
drag, startPoint x: 1069, startPoint y: 321, endPoint x: 1194, endPoint y: 271, distance: 133.9
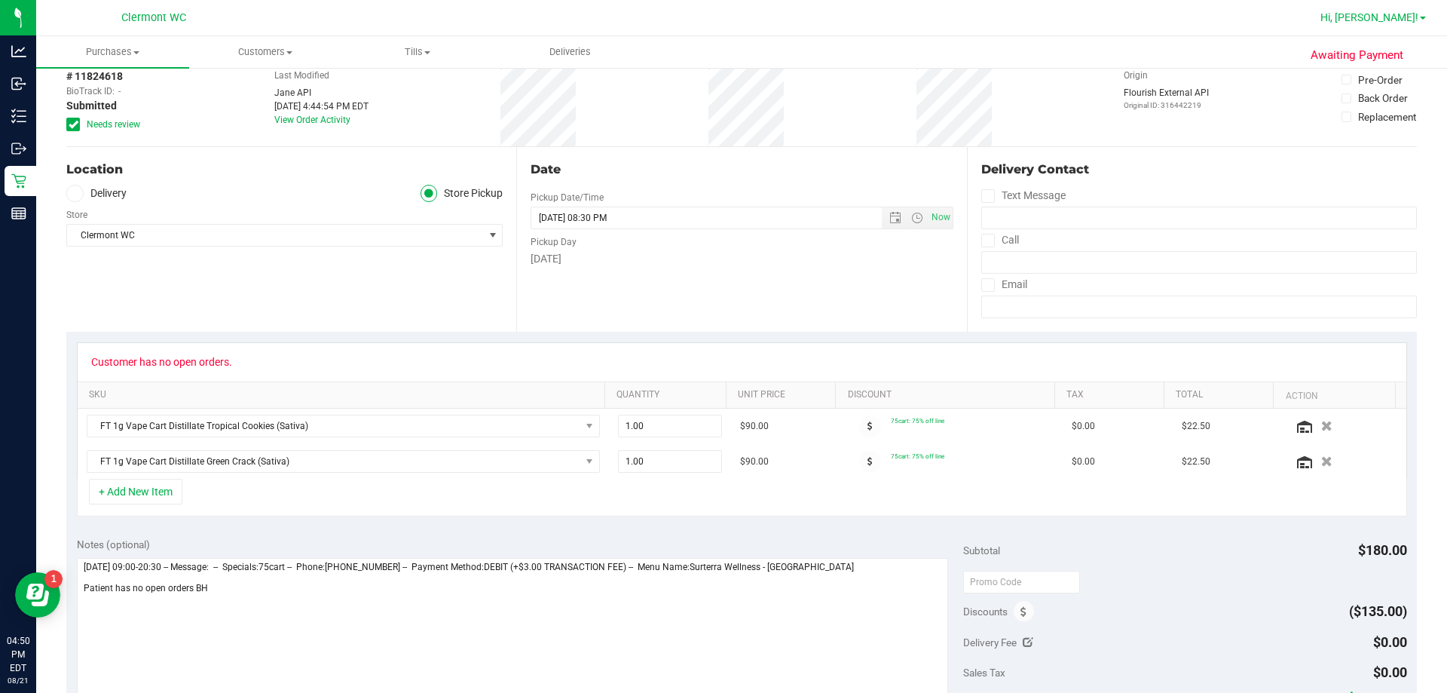
scroll to position [0, 0]
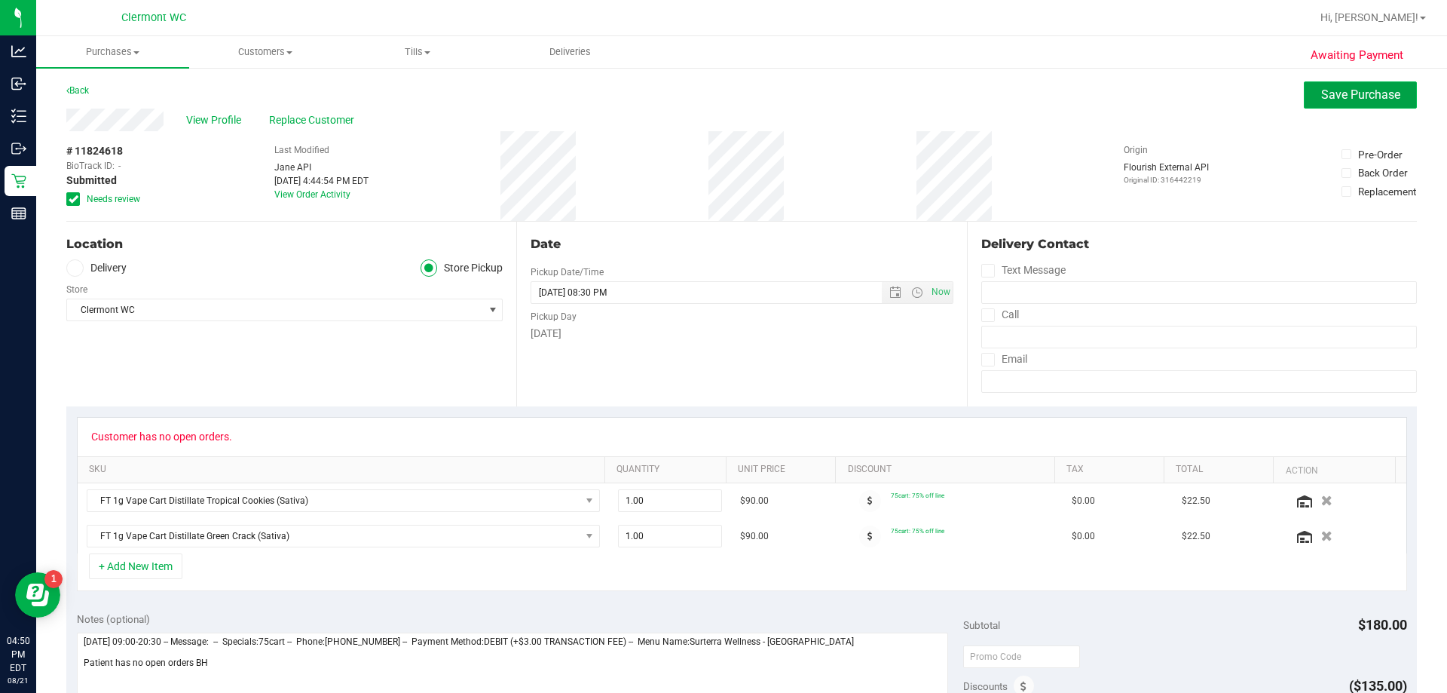
click at [801, 97] on span "Save Purchase" at bounding box center [1360, 94] width 79 height 14
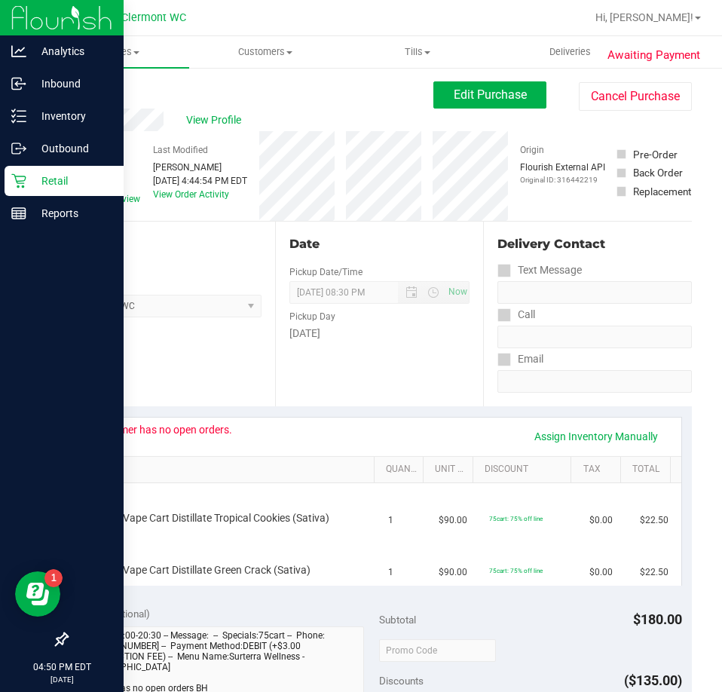
click at [65, 186] on p "Retail" at bounding box center [71, 181] width 90 height 18
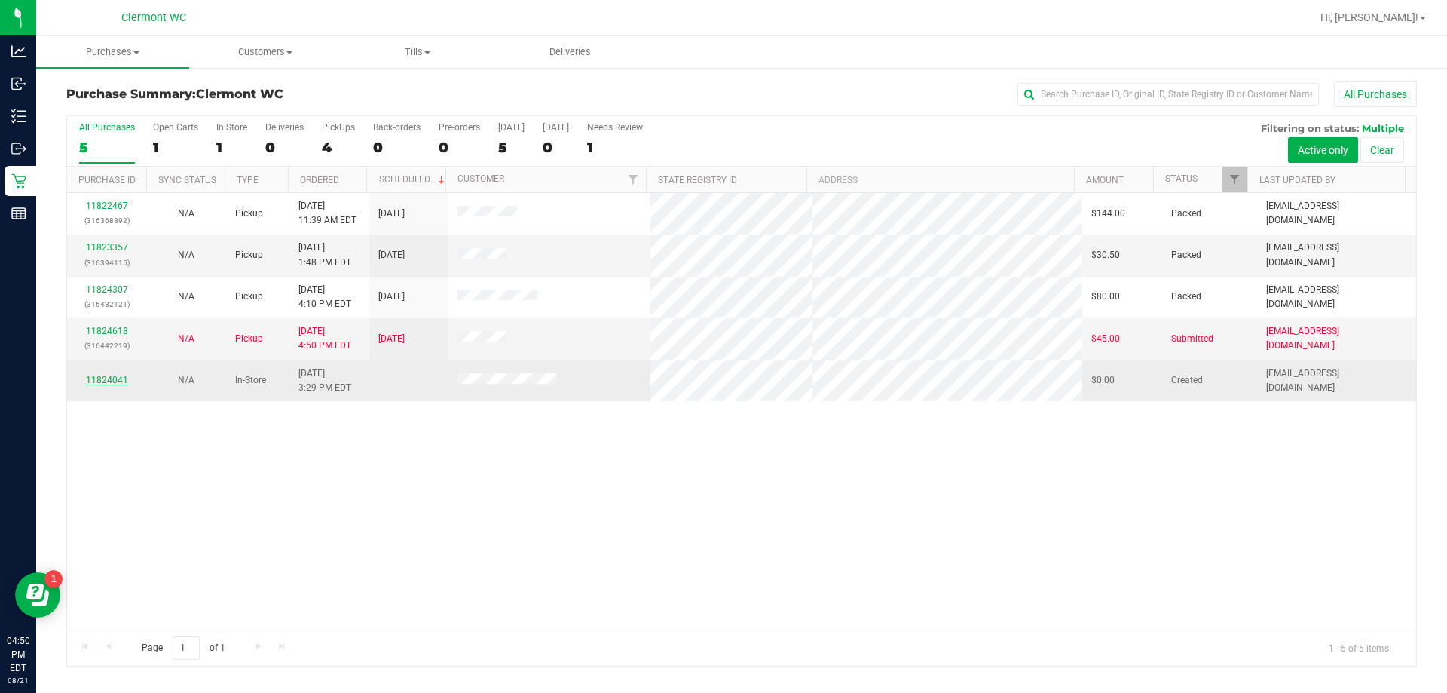
click at [121, 382] on link "11824041" at bounding box center [107, 380] width 42 height 11
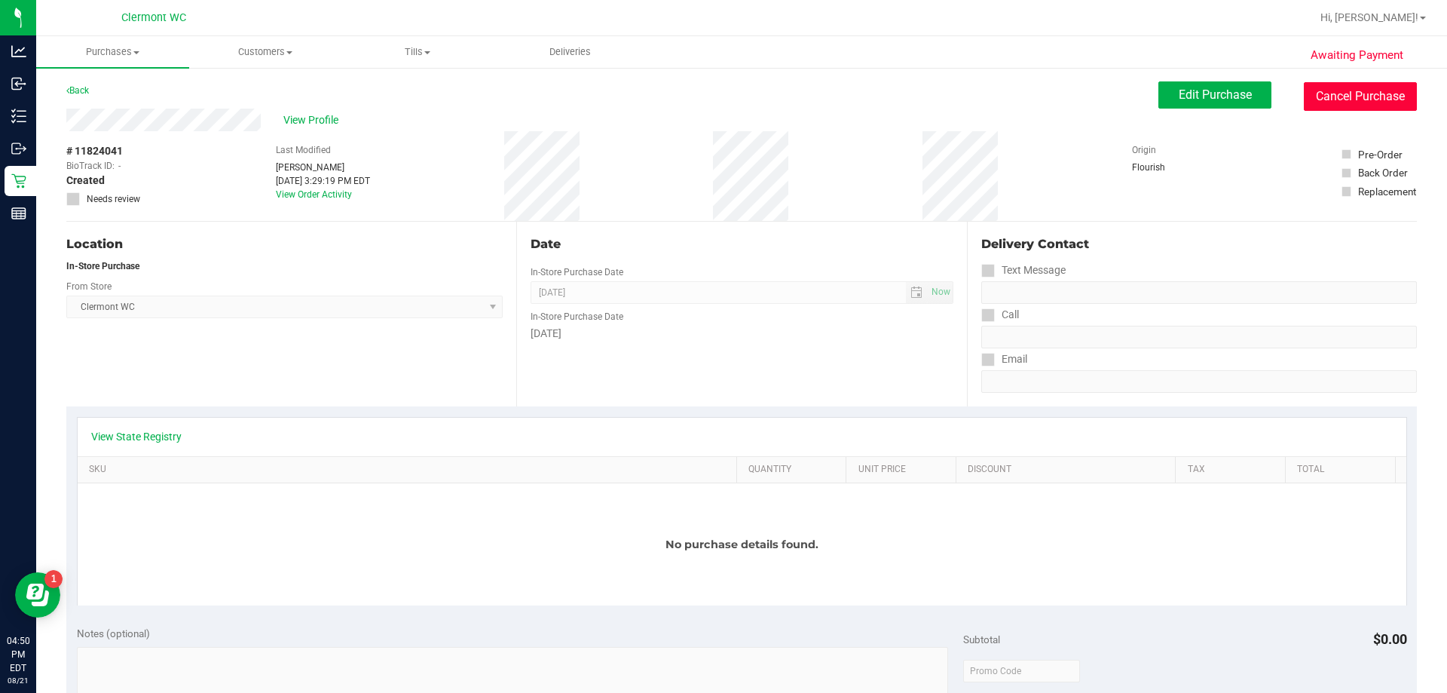
click at [801, 104] on button "Cancel Purchase" at bounding box center [1360, 96] width 113 height 29
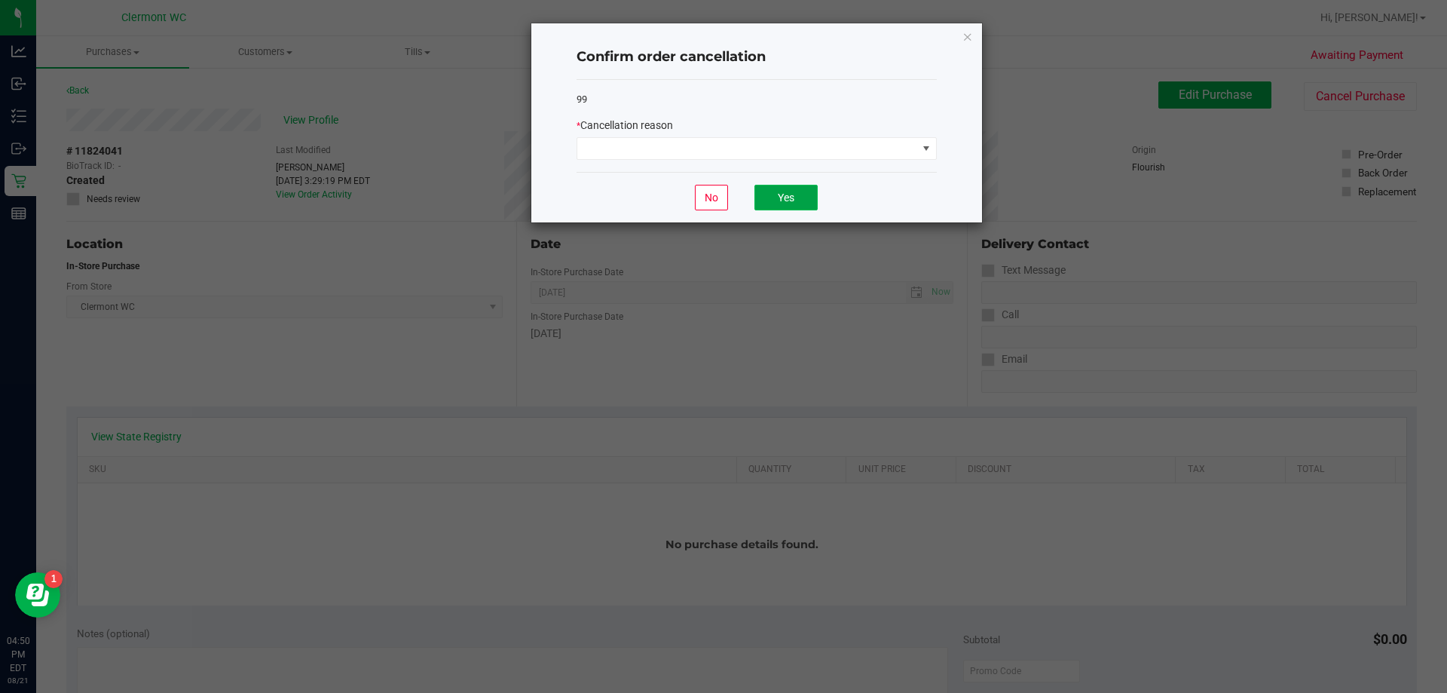
click at [796, 197] on button "Yes" at bounding box center [785, 198] width 63 height 26
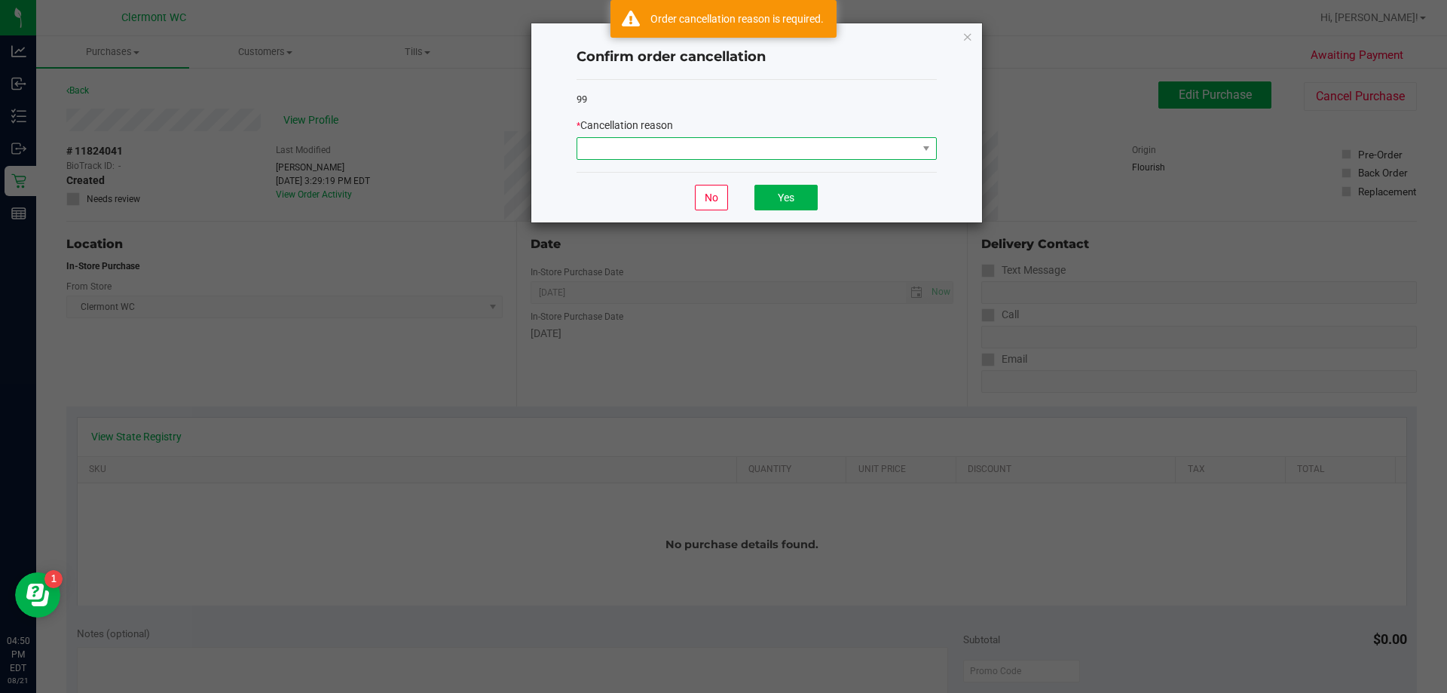
click at [747, 154] on span at bounding box center [747, 148] width 340 height 21
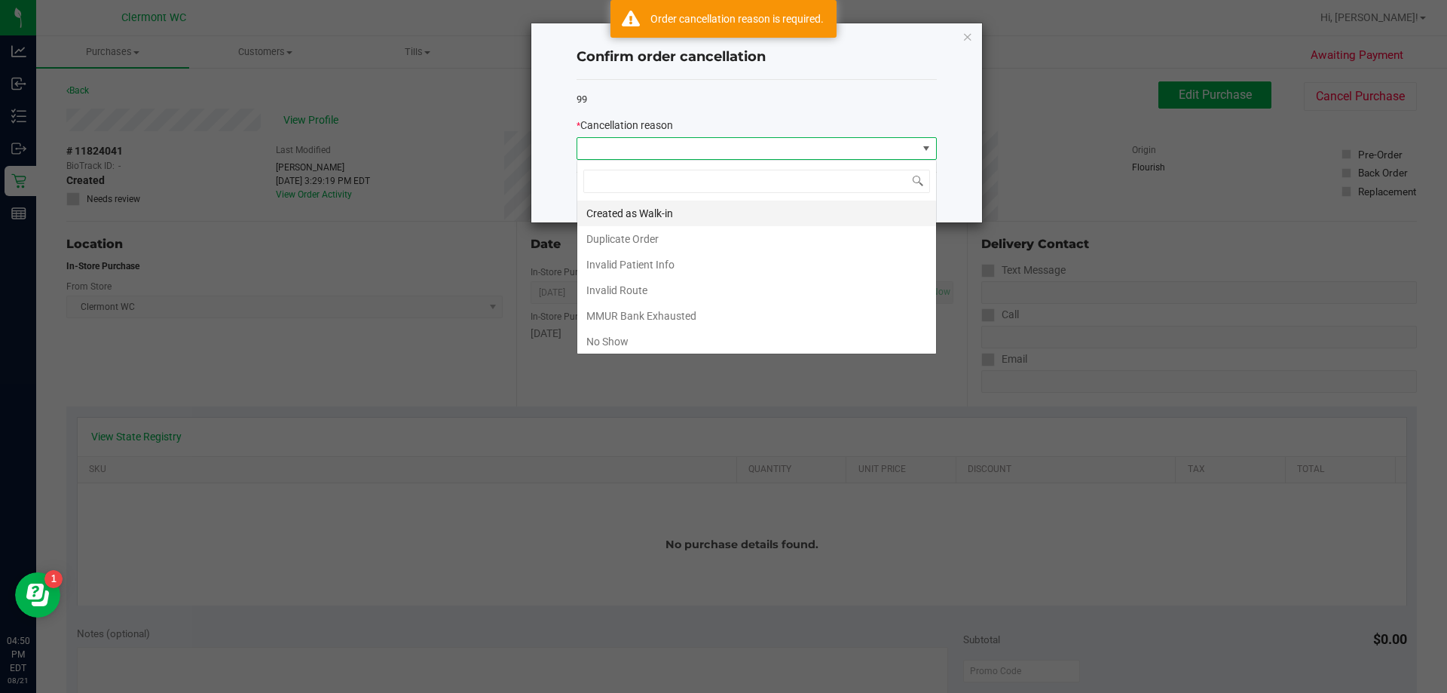
scroll to position [23, 360]
click at [666, 200] on li "Created as Walk-in" at bounding box center [756, 213] width 359 height 26
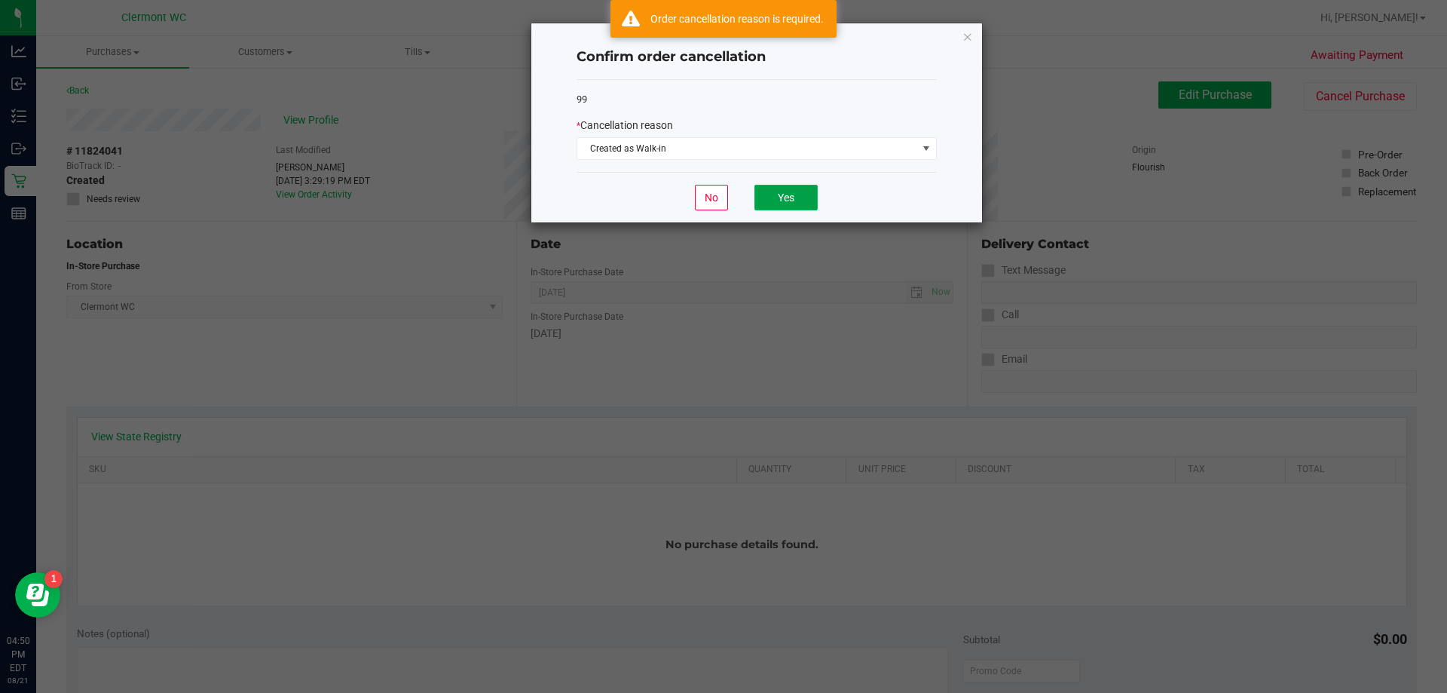
click at [799, 191] on button "Yes" at bounding box center [785, 198] width 63 height 26
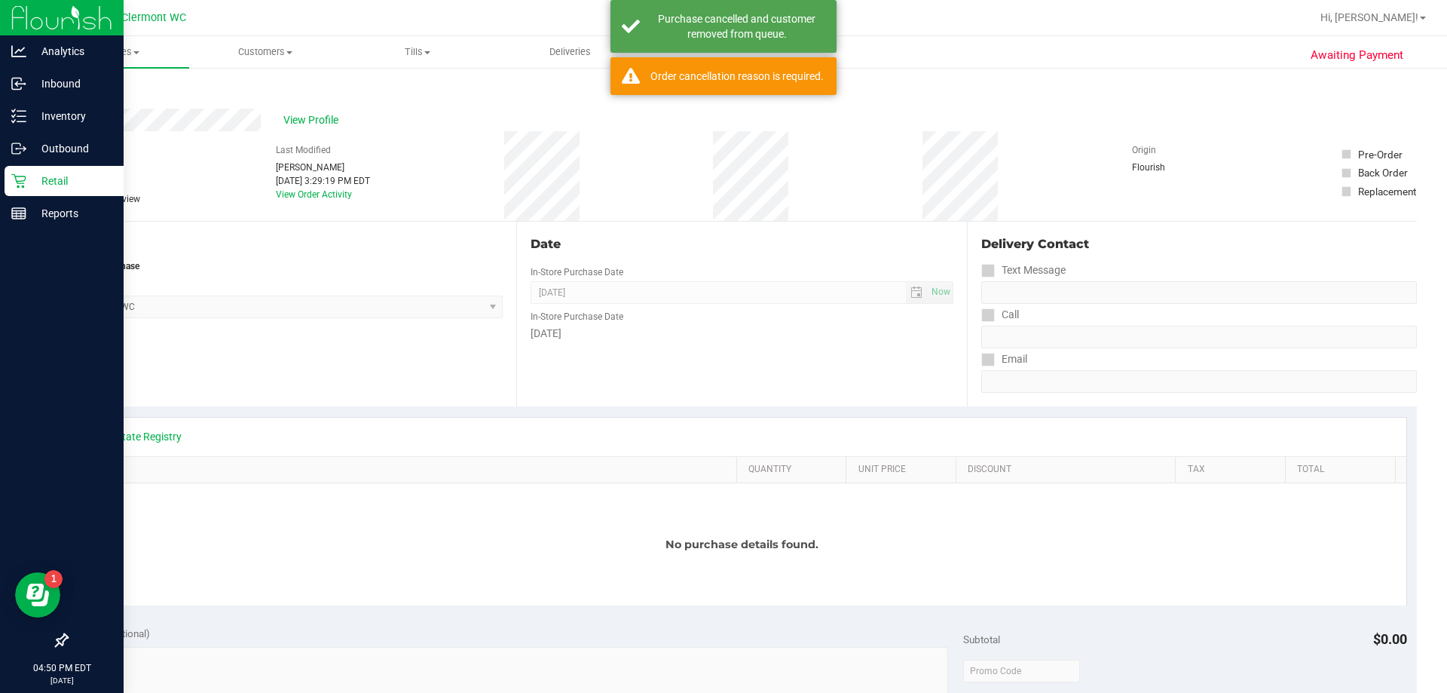
click at [67, 171] on div "Retail" at bounding box center [64, 181] width 119 height 30
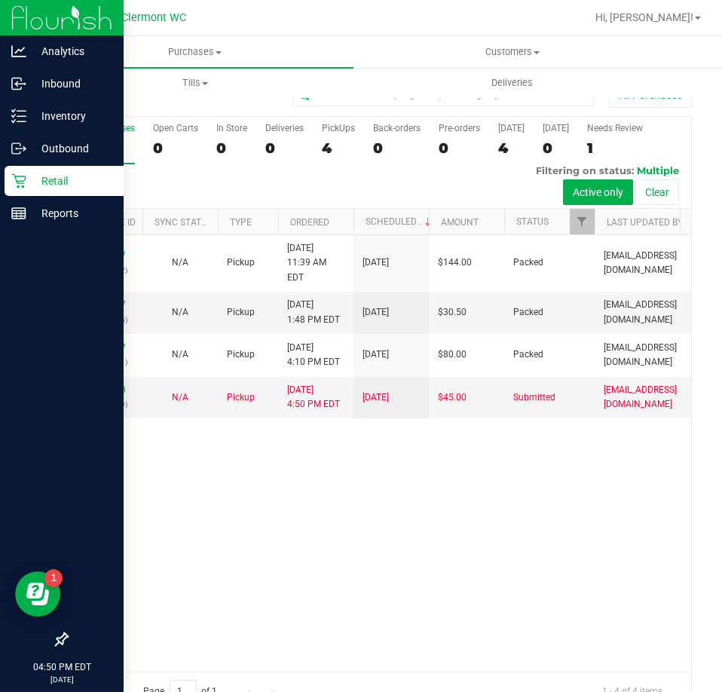
click at [44, 171] on div "Retail" at bounding box center [64, 181] width 119 height 30
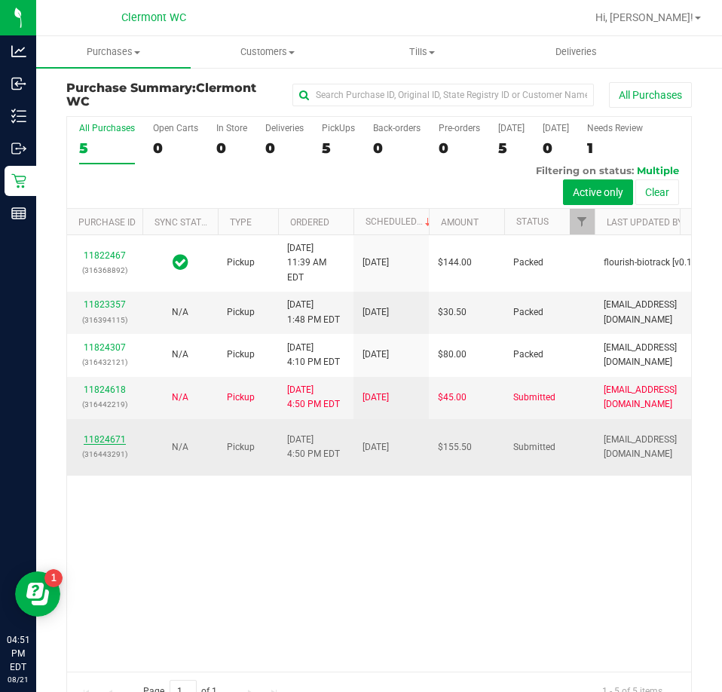
click at [117, 434] on link "11824671" at bounding box center [105, 439] width 42 height 11
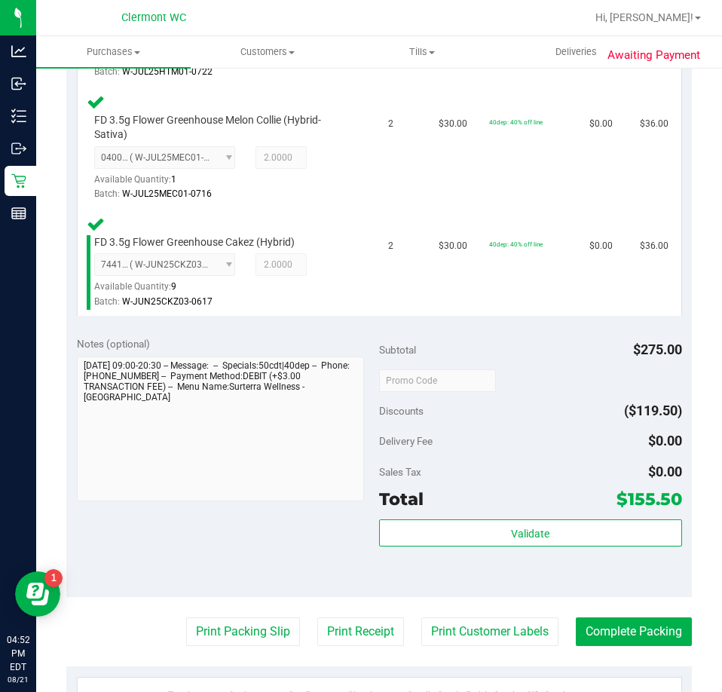
scroll to position [625, 0]
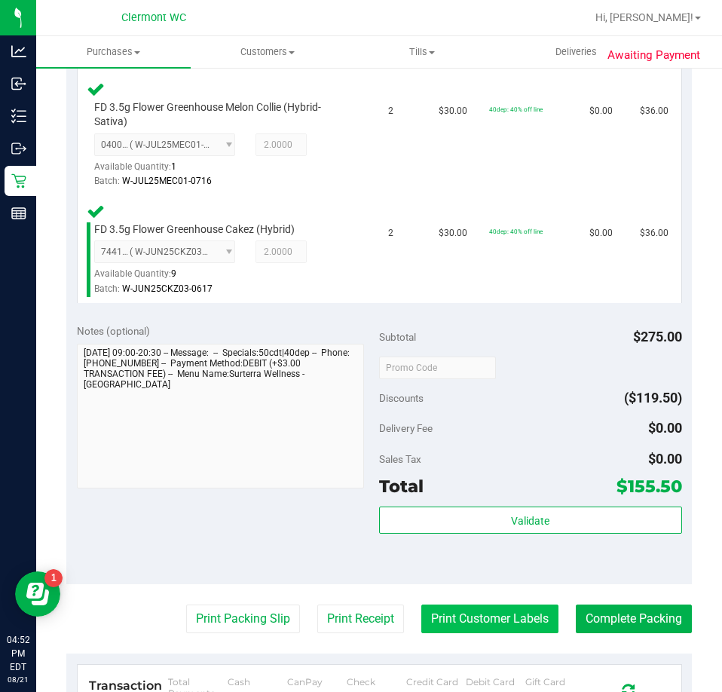
click at [461, 625] on button "Print Customer Labels" at bounding box center [489, 618] width 137 height 29
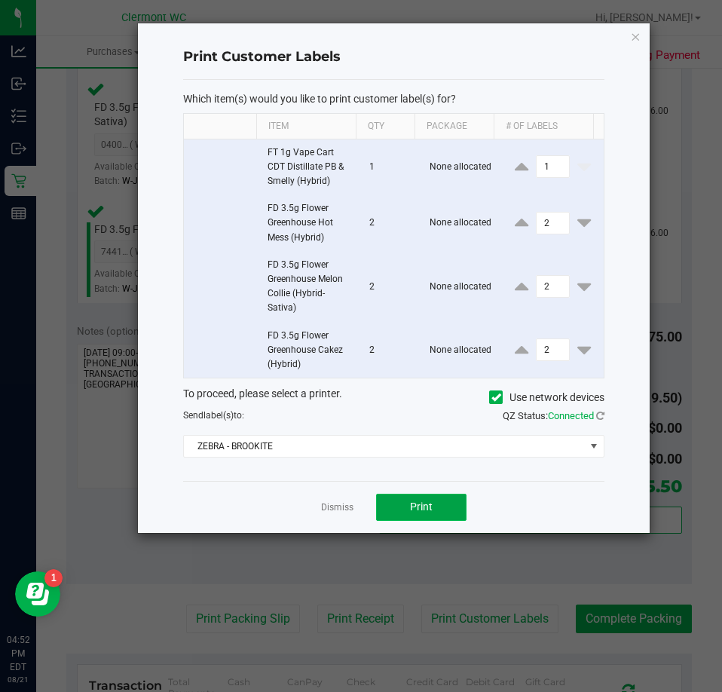
click at [434, 512] on button "Print" at bounding box center [421, 507] width 90 height 27
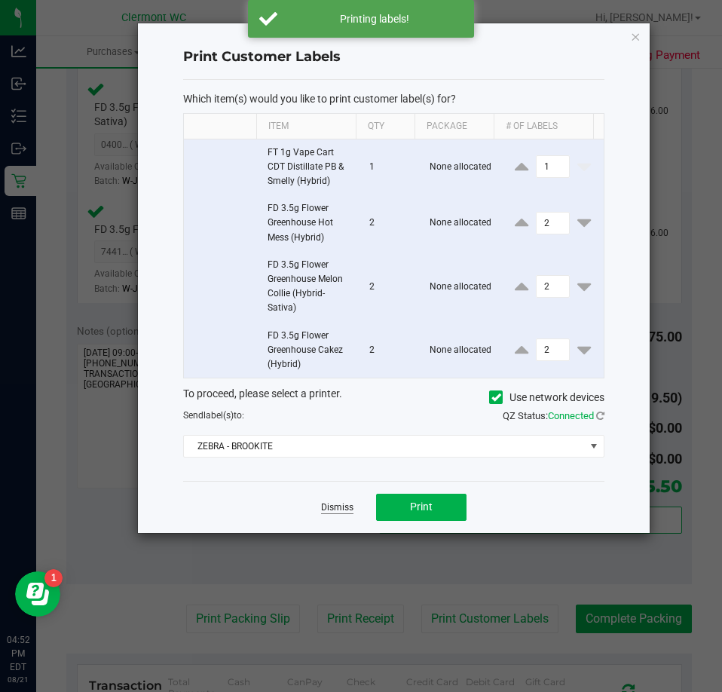
click at [336, 507] on link "Dismiss" at bounding box center [337, 507] width 32 height 13
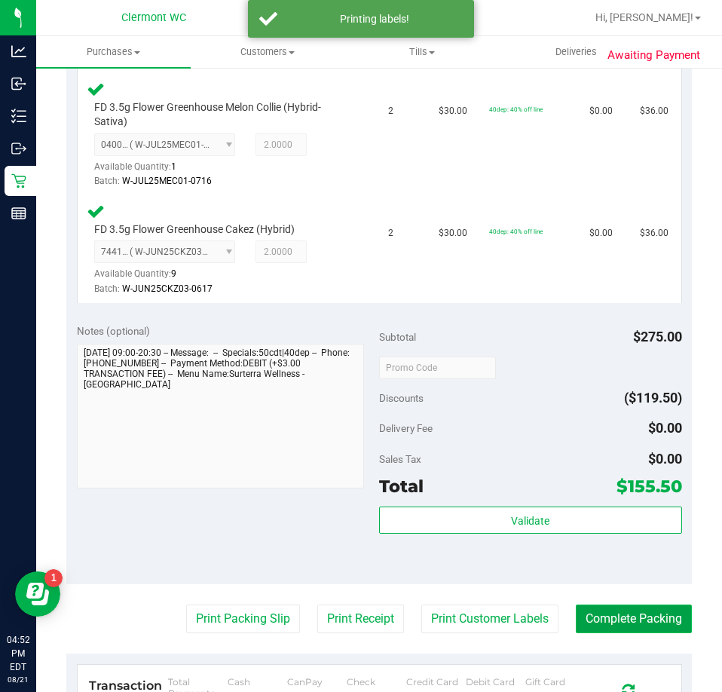
click at [616, 614] on button "Complete Packing" at bounding box center [634, 618] width 116 height 29
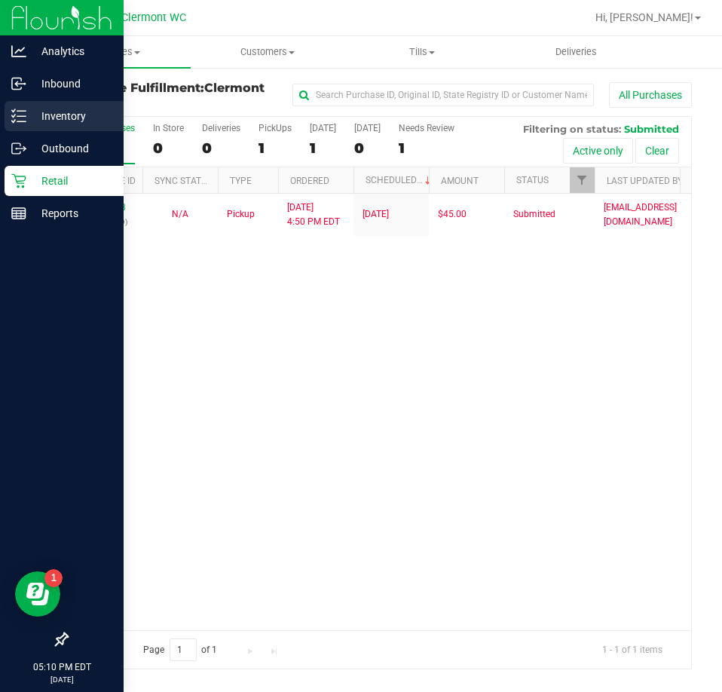
click at [75, 121] on p "Inventory" at bounding box center [71, 116] width 90 height 18
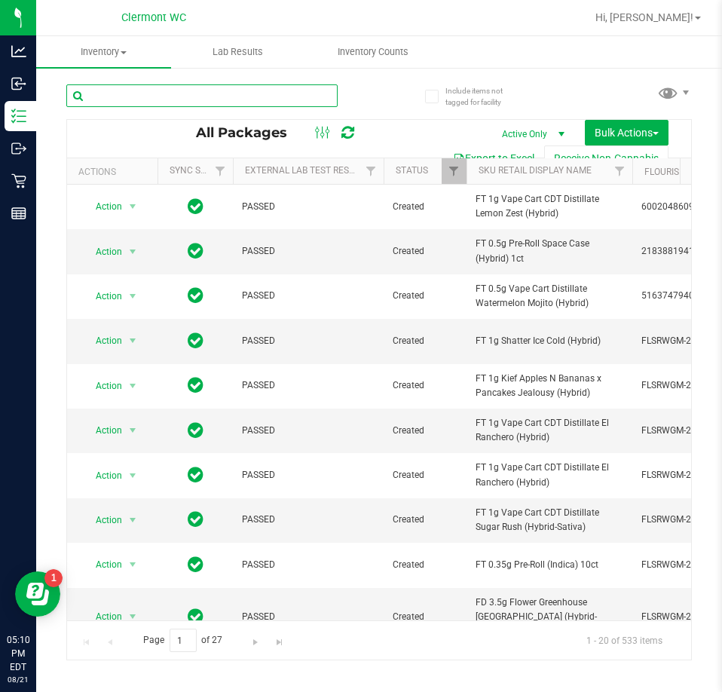
click at [260, 95] on input "text" at bounding box center [201, 95] width 271 height 23
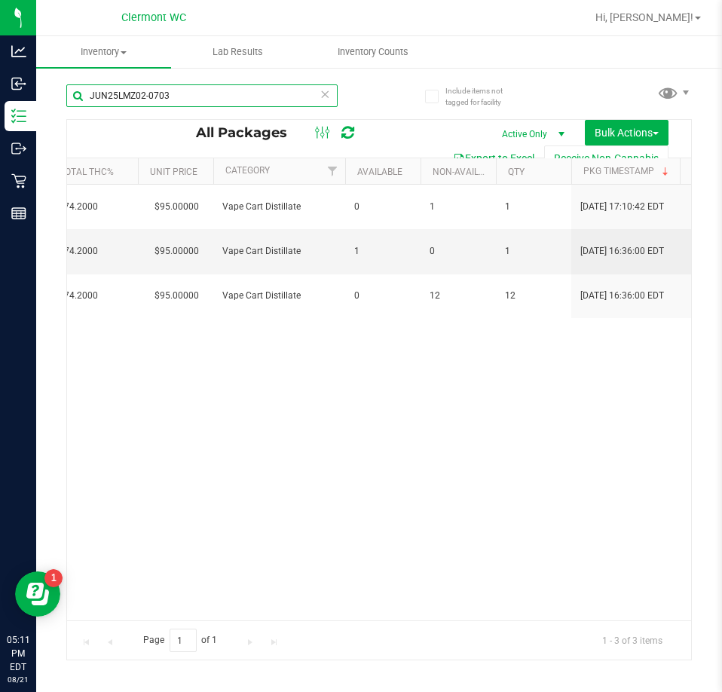
scroll to position [0, 1100]
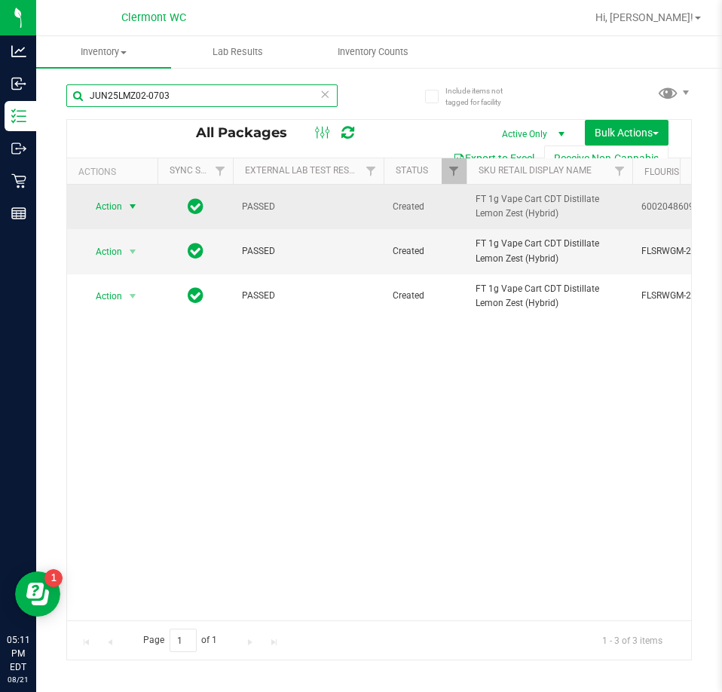
type input "JUN25LMZ02-0703"
click at [102, 207] on span "Action" at bounding box center [102, 206] width 41 height 21
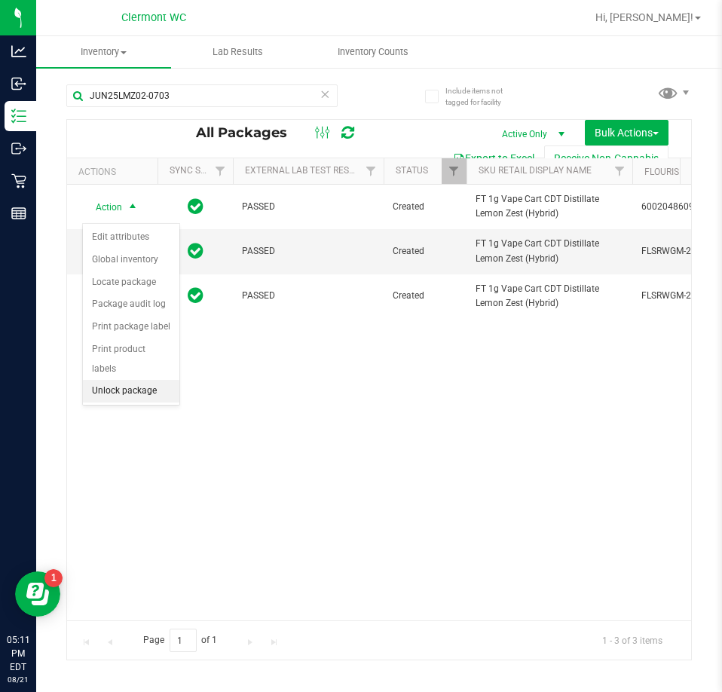
click at [140, 380] on li "Unlock package" at bounding box center [131, 391] width 96 height 23
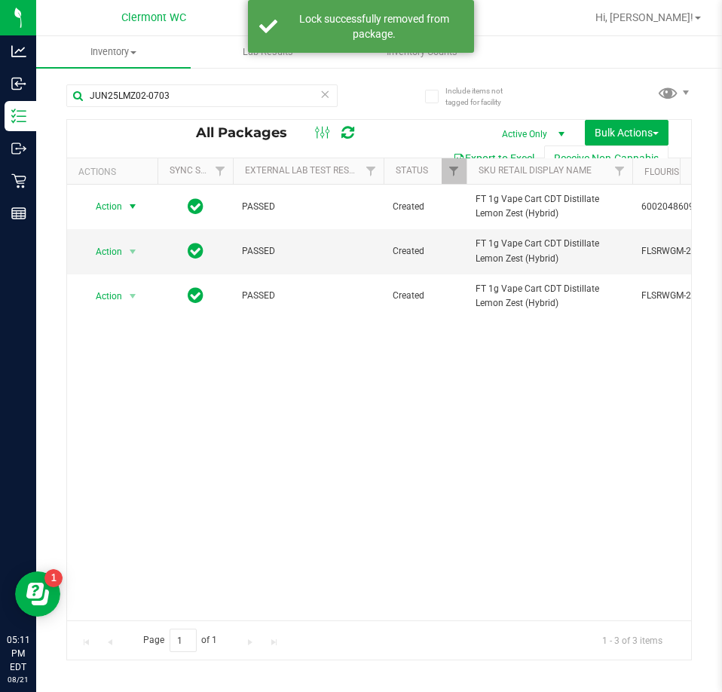
click at [112, 210] on span "Action" at bounding box center [102, 206] width 41 height 21
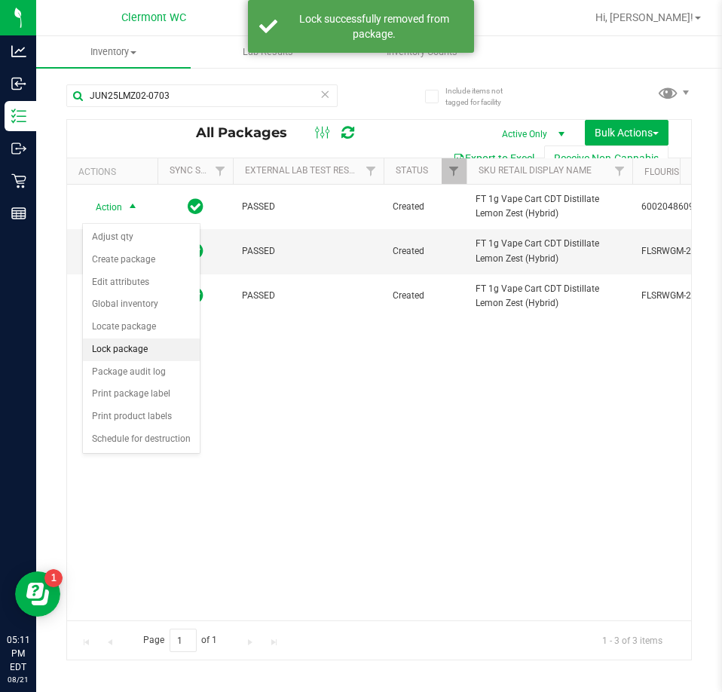
click at [136, 350] on li "Lock package" at bounding box center [141, 349] width 117 height 23
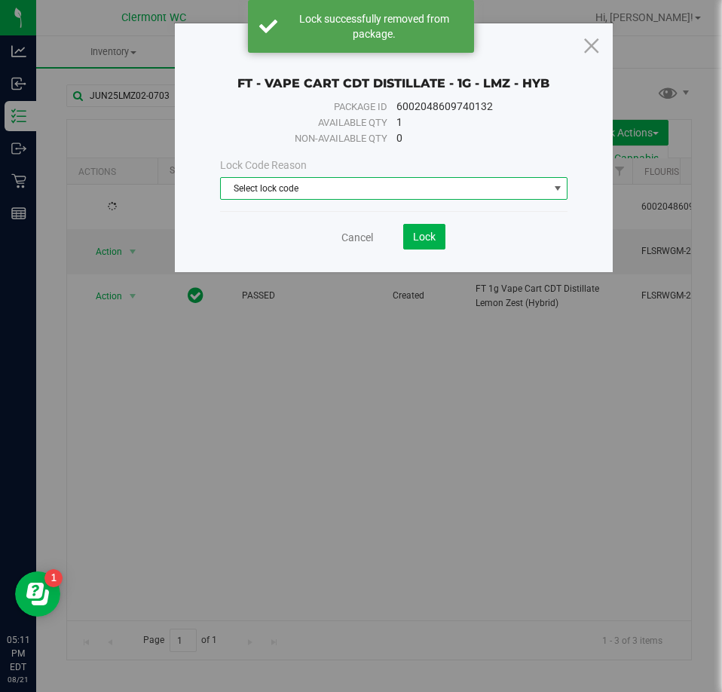
click at [363, 182] on span "Select lock code" at bounding box center [385, 188] width 328 height 21
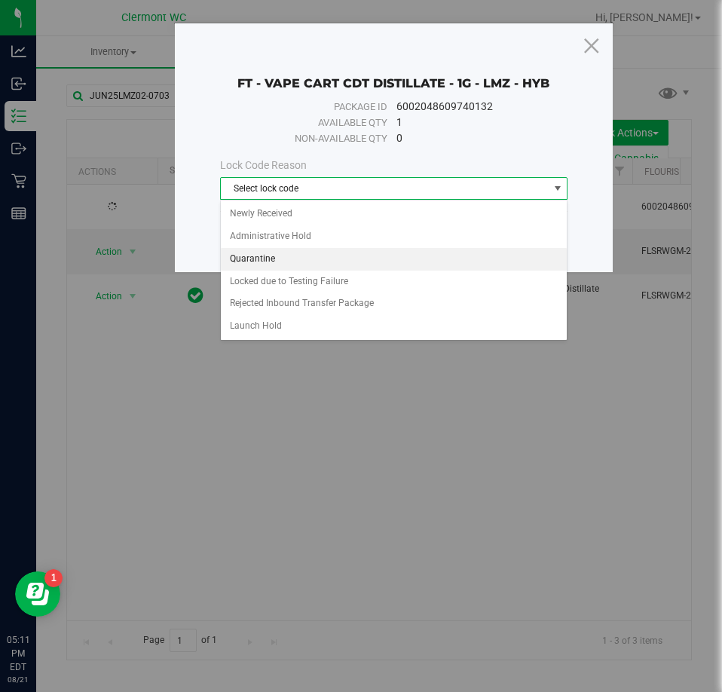
click at [338, 256] on li "Quarantine" at bounding box center [394, 259] width 347 height 23
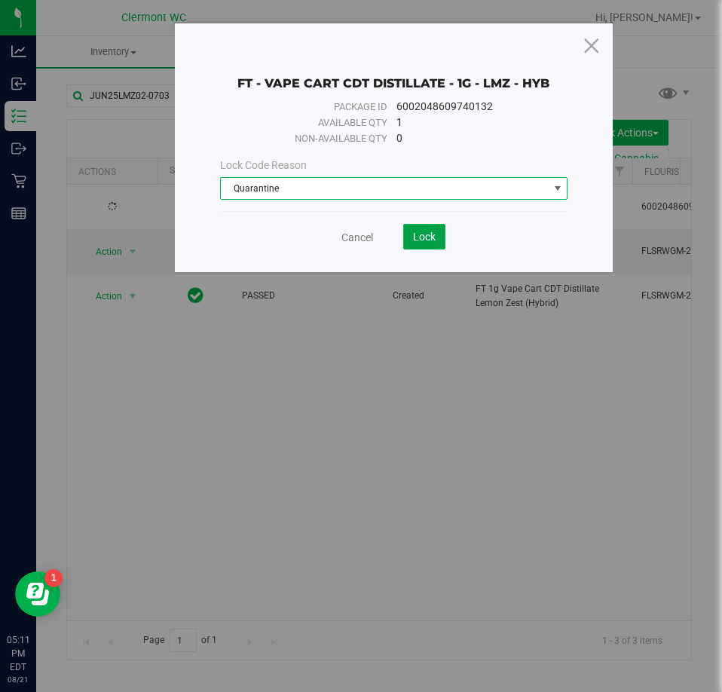
click at [429, 246] on button "Lock" at bounding box center [424, 237] width 42 height 26
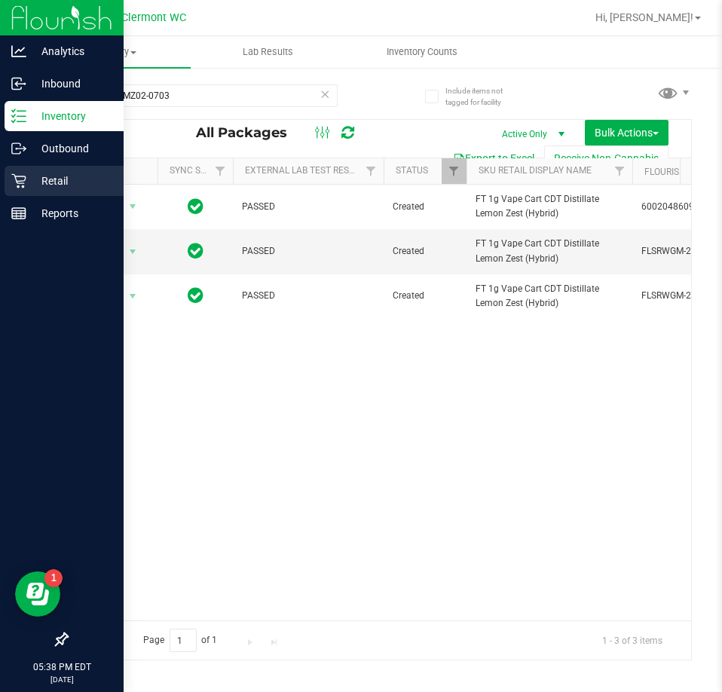
click at [22, 179] on icon at bounding box center [18, 180] width 15 height 15
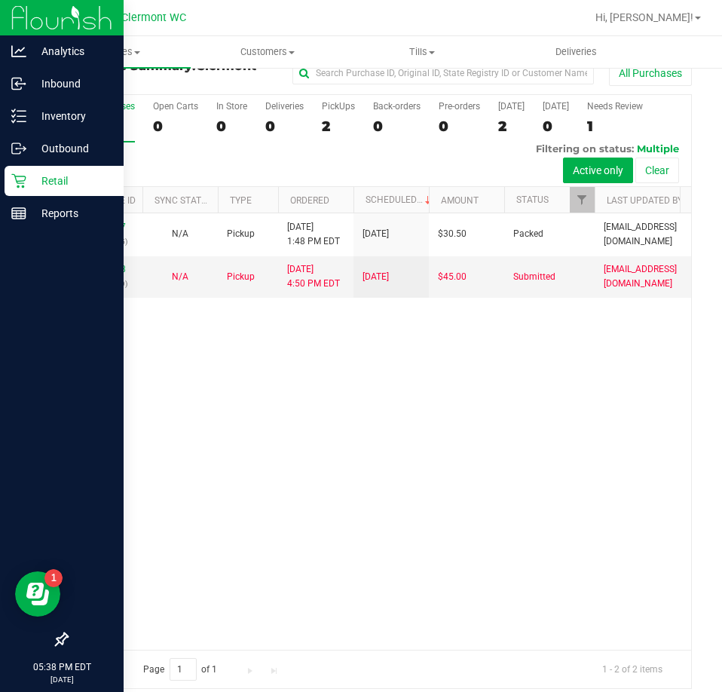
scroll to position [34, 0]
